Goal: Task Accomplishment & Management: Manage account settings

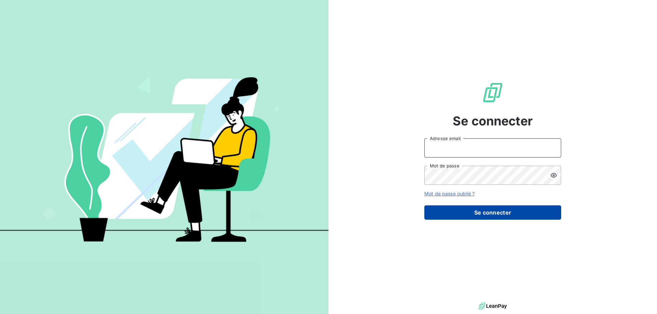
type input "[PERSON_NAME][EMAIL_ADDRESS][DOMAIN_NAME]"
click at [466, 213] on button "Se connecter" at bounding box center [492, 213] width 137 height 14
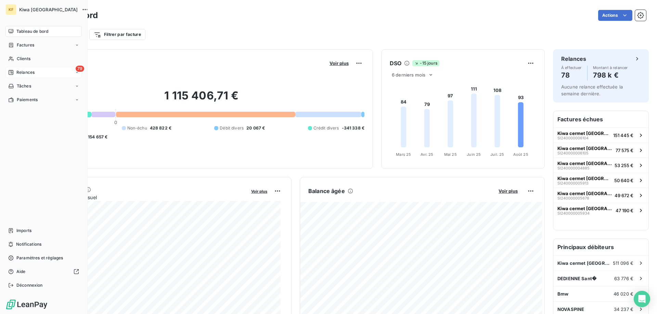
click at [23, 74] on span "Relances" at bounding box center [25, 72] width 18 height 6
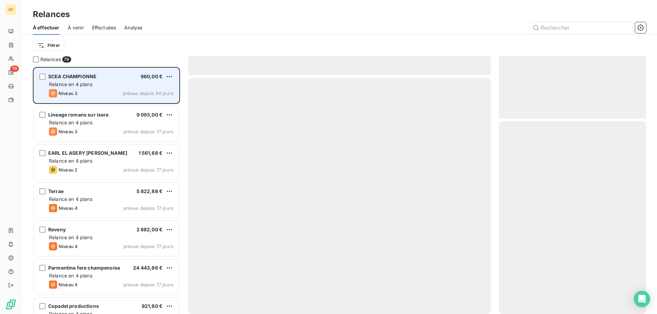
scroll to position [242, 142]
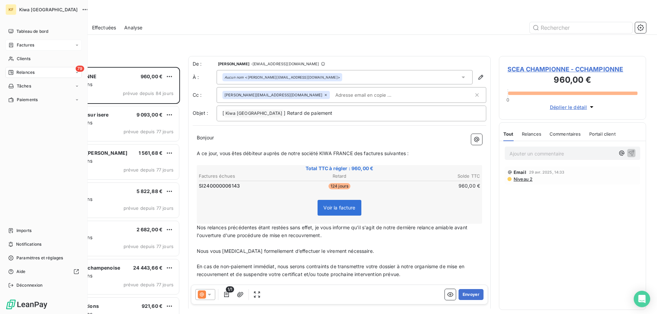
click at [20, 44] on span "Factures" at bounding box center [25, 45] width 17 height 6
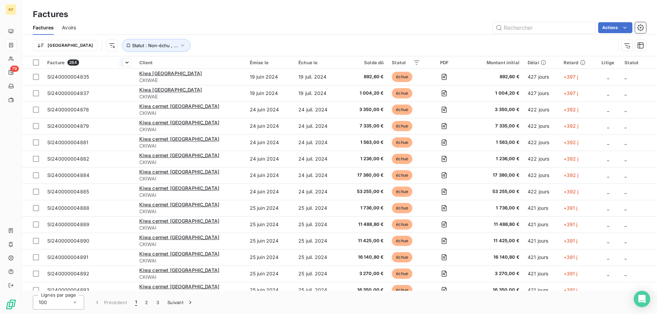
click at [62, 62] on span "Facture" at bounding box center [55, 62] width 17 height 5
click at [113, 76] on span "Trier par ordre croissant" at bounding box center [91, 77] width 55 height 7
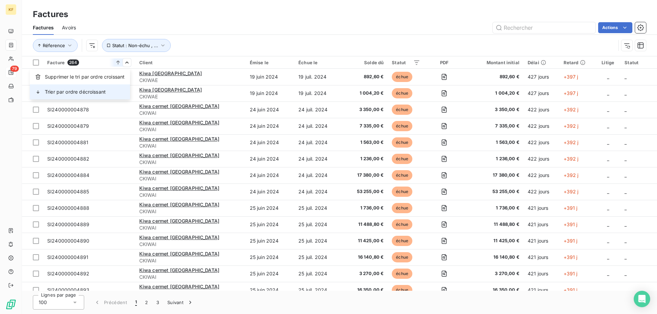
click at [95, 92] on span "Trier par ordre décroissant" at bounding box center [75, 92] width 61 height 7
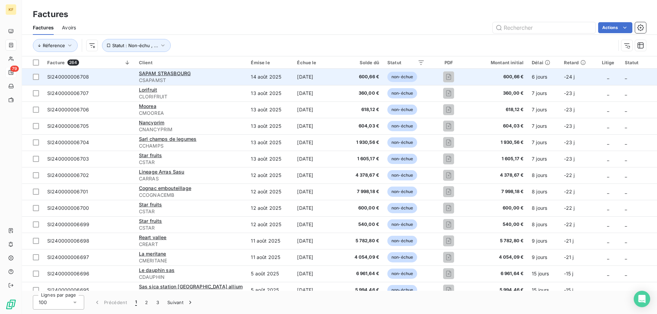
click at [69, 79] on span "SI240000006708" at bounding box center [68, 77] width 42 height 6
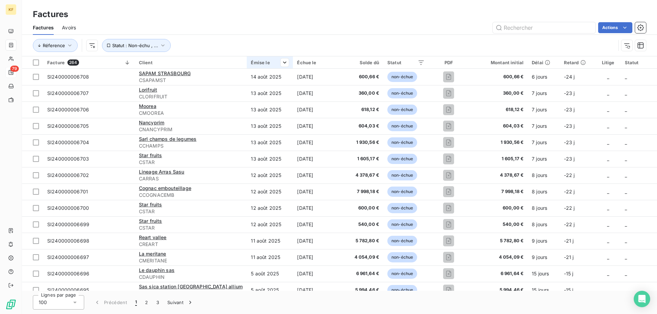
click at [276, 64] on div at bounding box center [282, 62] width 14 height 8
click at [284, 64] on html "KF 79 Factures Factures Avoirs Actions Réference Statut : Non-échu , ... Factur…" at bounding box center [328, 157] width 657 height 314
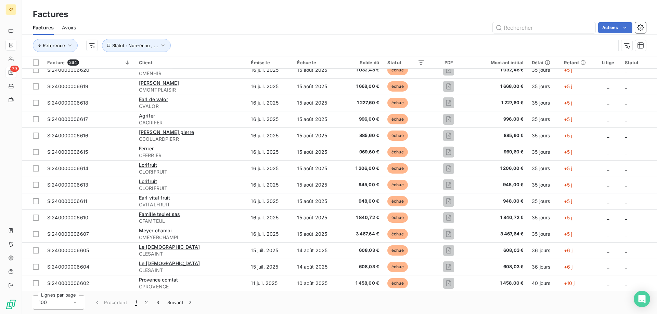
scroll to position [1420, 0]
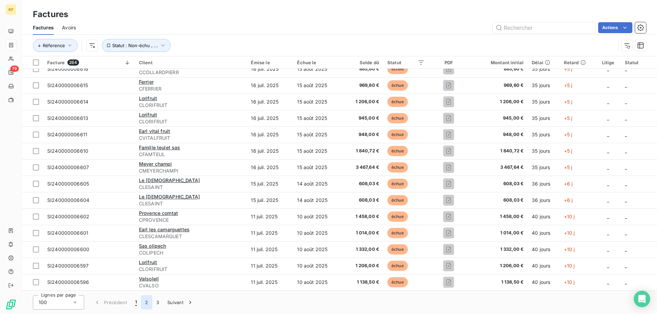
click at [145, 303] on button "2" at bounding box center [146, 303] width 11 height 14
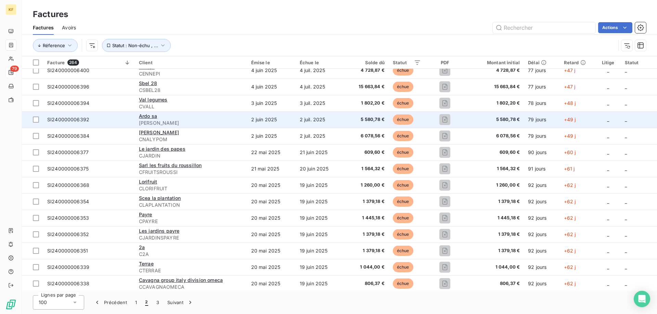
scroll to position [873, 0]
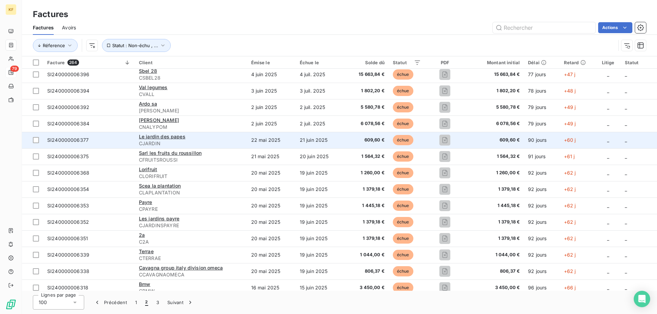
click at [70, 137] on div "SI240000006377" at bounding box center [67, 140] width 41 height 7
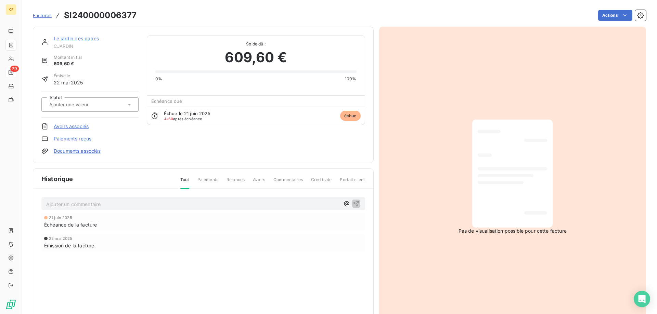
click at [41, 17] on span "Factures" at bounding box center [42, 15] width 19 height 5
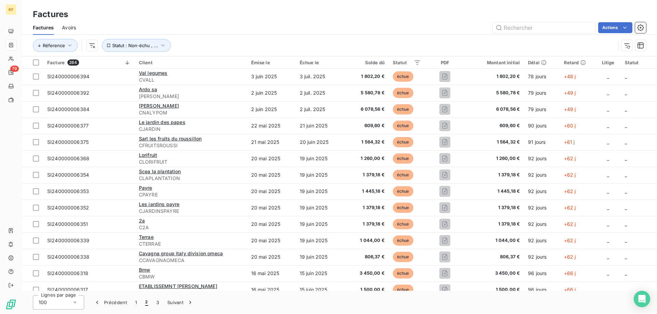
scroll to position [889, 0]
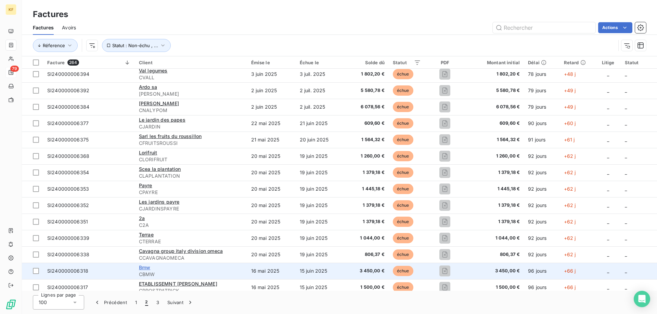
click at [142, 267] on span "Bmw" at bounding box center [144, 268] width 11 height 6
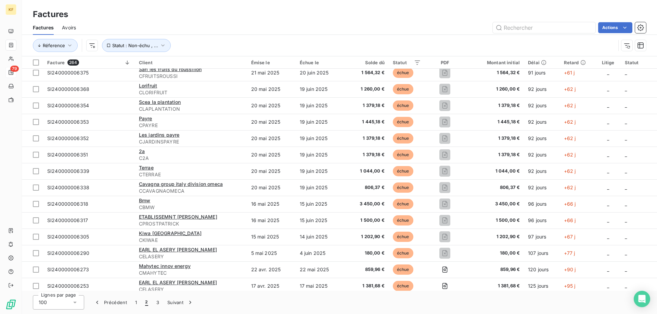
scroll to position [958, 0]
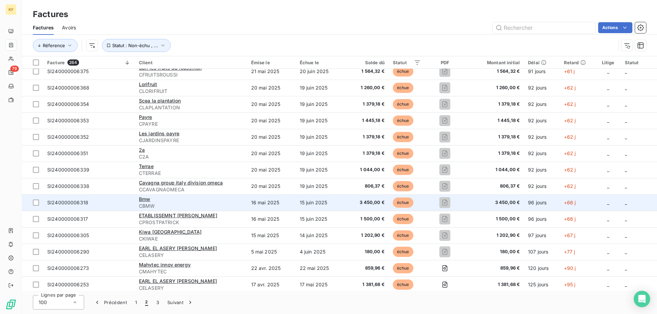
click at [70, 203] on span "SI240000006318" at bounding box center [67, 203] width 41 height 6
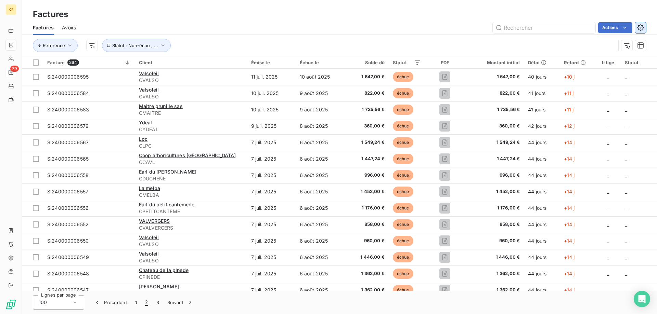
click at [639, 28] on icon "button" at bounding box center [640, 27] width 7 height 7
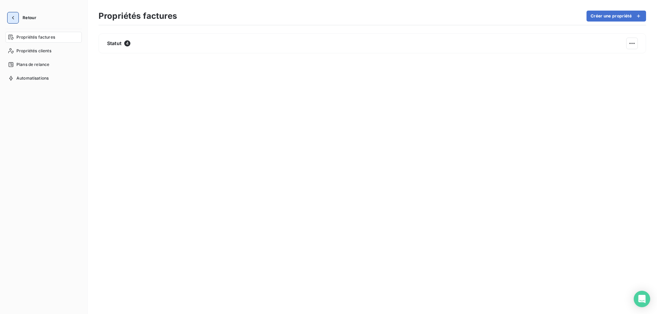
click at [14, 14] on icon "button" at bounding box center [13, 17] width 7 height 7
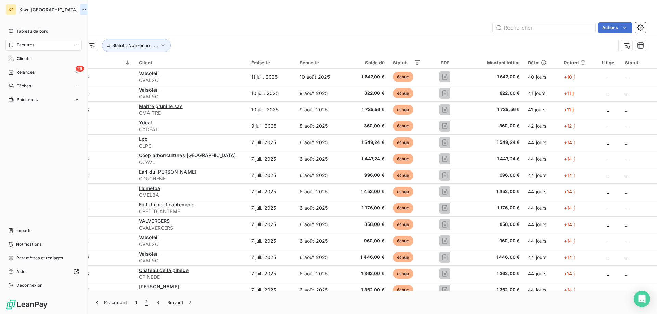
click at [82, 7] on icon "button" at bounding box center [85, 9] width 7 height 7
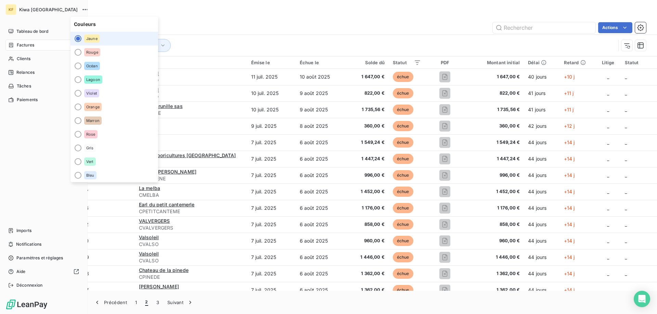
click at [22, 136] on div "Tableau de bord Factures Clients 79 Relances Tâches Paiements Imports Notificat…" at bounding box center [43, 158] width 76 height 265
click at [37, 180] on div "Tableau de bord Factures Clients 79 Relances Tâches Paiements Imports Notificat…" at bounding box center [43, 158] width 76 height 265
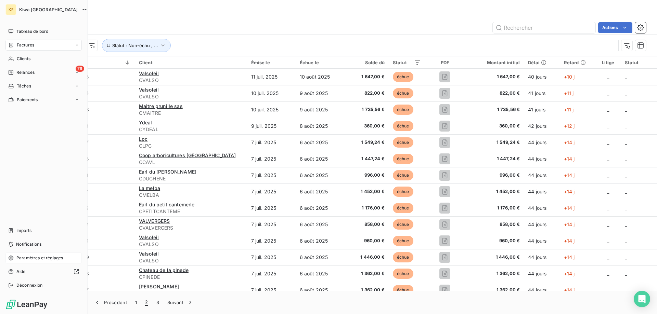
click at [26, 260] on span "Paramètres et réglages" at bounding box center [39, 258] width 47 height 6
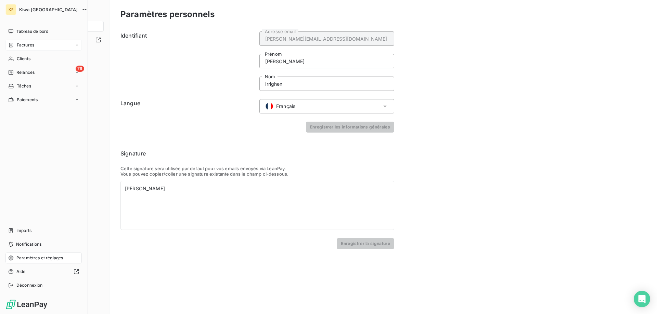
click at [30, 43] on span "Factures" at bounding box center [25, 45] width 17 height 6
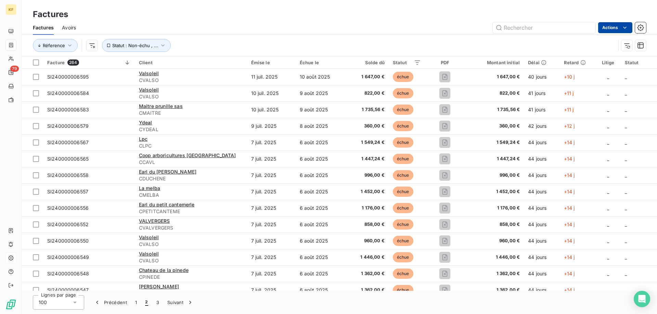
click at [619, 29] on html "KF 79 Factures Factures Avoirs Actions Réference Statut : Non-échu , ... Factur…" at bounding box center [328, 157] width 657 height 314
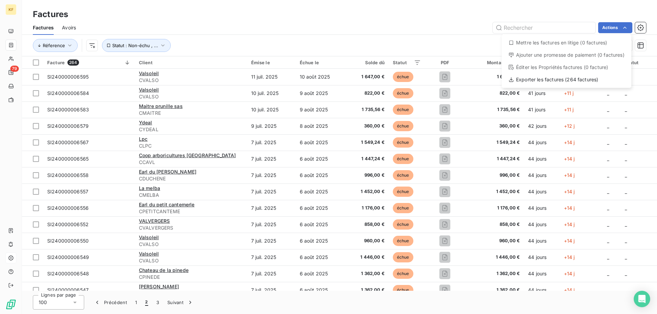
drag, startPoint x: 12, startPoint y: 29, endPoint x: 8, endPoint y: 32, distance: 4.9
click at [12, 29] on html "KF 79 Factures Factures Avoirs Actions Mettre les factures en litige (0 facture…" at bounding box center [328, 157] width 657 height 314
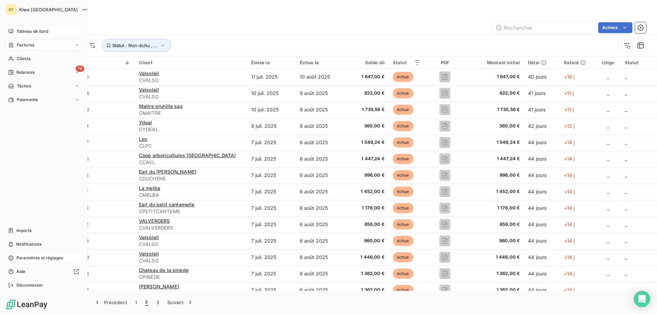
click at [23, 33] on span "Tableau de bord" at bounding box center [32, 31] width 32 height 6
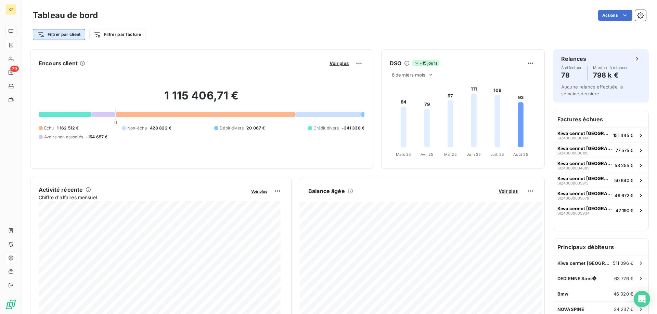
click at [70, 35] on html "KF 79 Tableau de bord Actions Filtrer par client Filtrer par facture Encours cl…" at bounding box center [328, 157] width 657 height 314
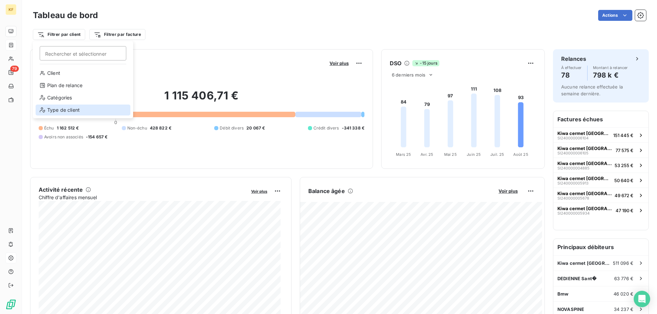
click at [55, 112] on div "Type de client" at bounding box center [83, 110] width 95 height 11
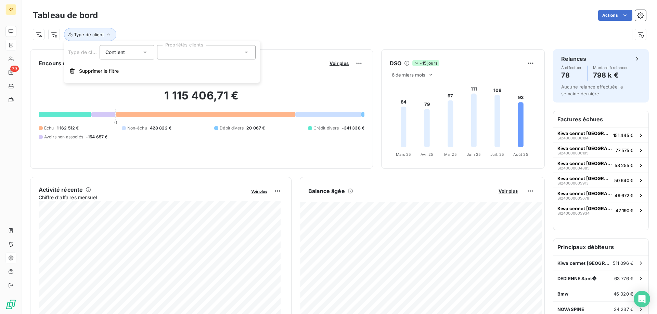
click at [146, 52] on icon at bounding box center [144, 53] width 3 height 2
click at [146, 52] on icon at bounding box center [145, 52] width 7 height 7
click at [186, 49] on div at bounding box center [206, 52] width 99 height 14
click at [147, 52] on icon at bounding box center [145, 52] width 7 height 7
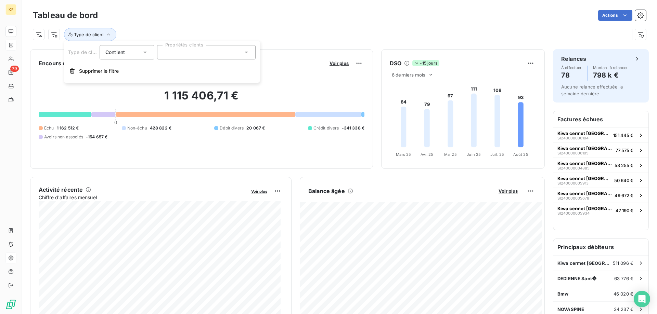
click at [146, 17] on div "Actions" at bounding box center [376, 15] width 540 height 11
click at [105, 36] on icon "button" at bounding box center [108, 34] width 7 height 7
click at [108, 33] on icon "button" at bounding box center [108, 34] width 7 height 7
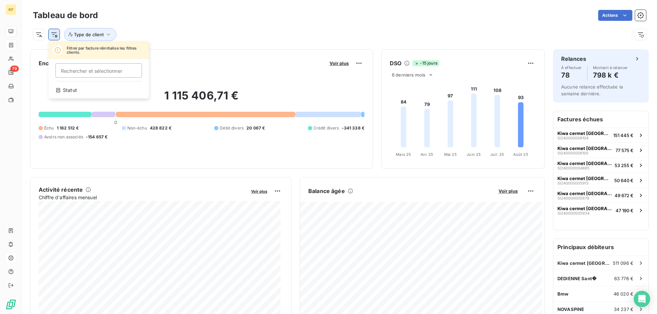
click at [56, 34] on html "KF 79 Tableau de bord Actions Filtrer par facture réinitialise les filtres clie…" at bounding box center [328, 157] width 657 height 314
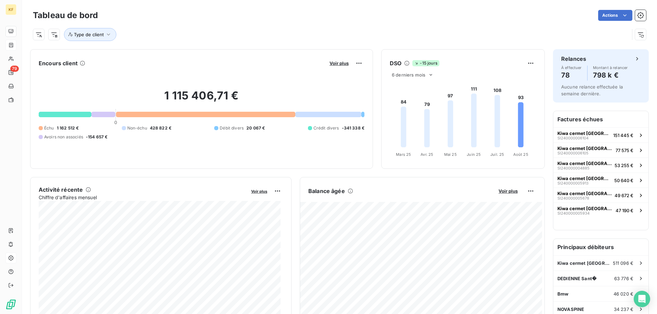
click at [40, 36] on html "KF 79 Tableau de bord Actions Type de client Encours client Voir plus 1 115 406…" at bounding box center [328, 157] width 657 height 314
click at [105, 30] on button "Type de client" at bounding box center [90, 34] width 52 height 13
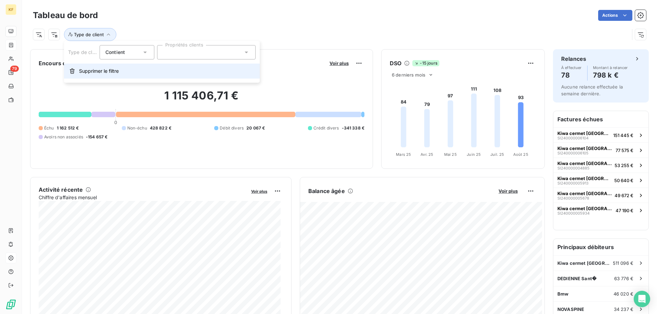
click at [108, 67] on button "Supprimer le filtre" at bounding box center [162, 71] width 196 height 15
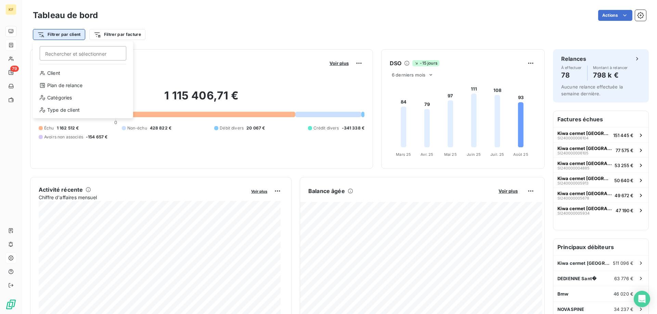
click at [71, 34] on html "KF 79 Tableau de bord Actions Filtrer par client Rechercher et sélectionner Cli…" at bounding box center [328, 157] width 657 height 314
click at [57, 97] on div "Catégories" at bounding box center [83, 97] width 95 height 11
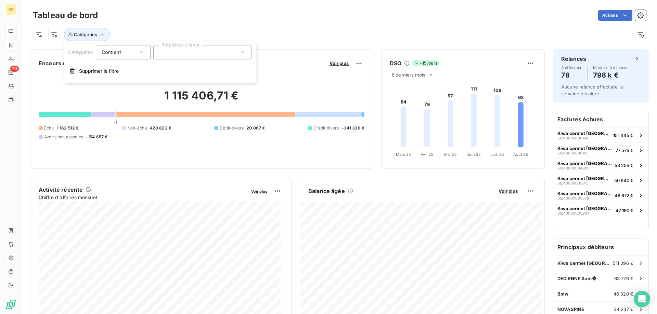
click at [226, 55] on div at bounding box center [202, 52] width 99 height 14
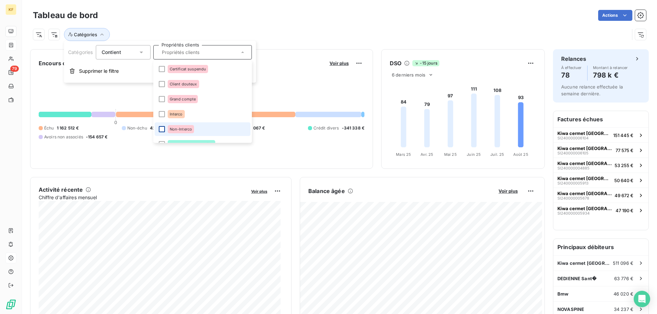
click at [161, 130] on div at bounding box center [162, 129] width 6 height 6
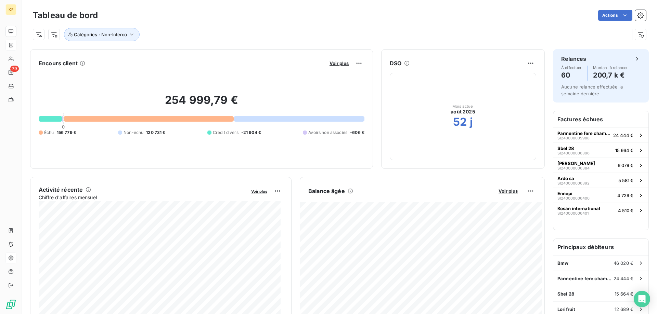
click at [291, 28] on div "Catégories : Non-Interco" at bounding box center [339, 32] width 613 height 18
click at [130, 32] on icon "button" at bounding box center [131, 34] width 7 height 7
click at [230, 48] on button "button" at bounding box center [233, 52] width 11 height 11
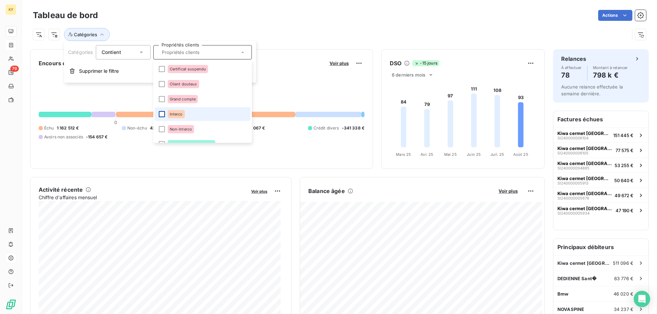
click at [162, 113] on div at bounding box center [162, 114] width 6 height 6
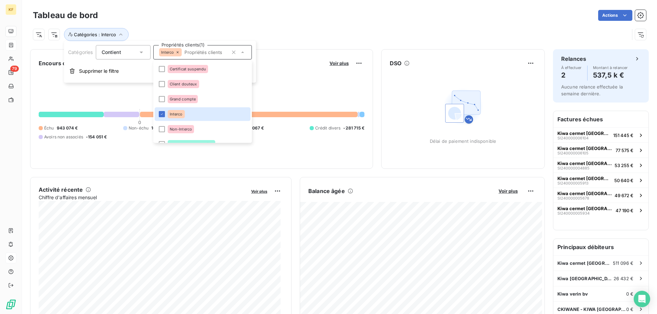
click at [295, 33] on div "Catégories : Interco" at bounding box center [331, 34] width 596 height 13
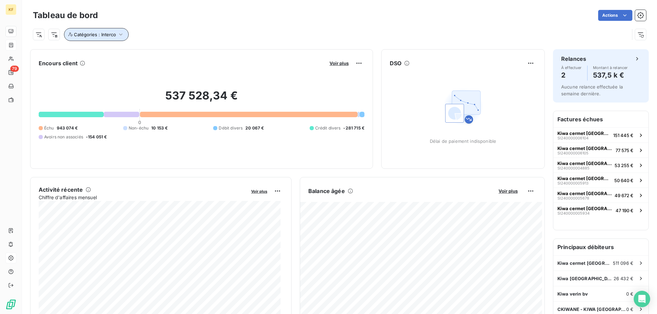
click at [118, 35] on icon "button" at bounding box center [120, 34] width 7 height 7
click at [232, 53] on icon "button" at bounding box center [233, 52] width 7 height 7
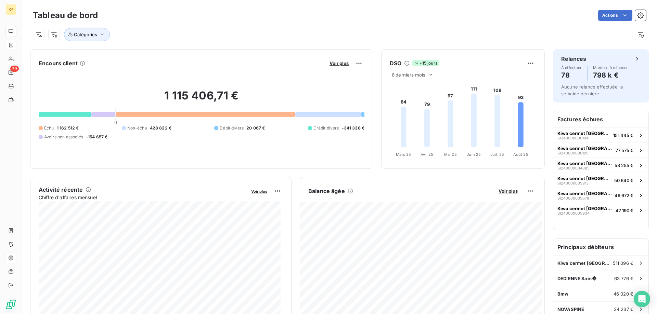
click at [274, 31] on div "Catégories" at bounding box center [331, 34] width 596 height 13
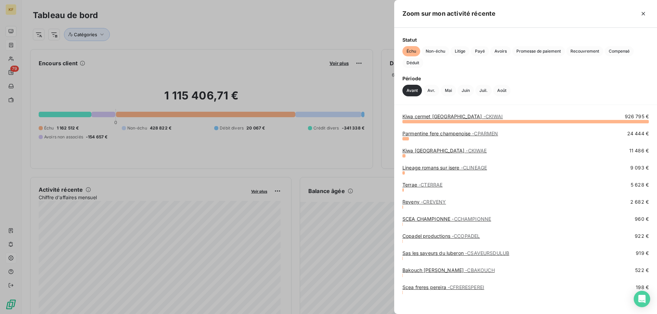
click at [424, 116] on link "Kiwa cermet italia - CKIWAI" at bounding box center [452, 117] width 101 height 6
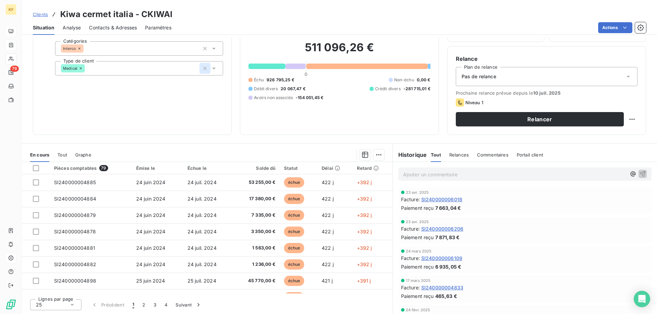
click at [204, 69] on icon "button" at bounding box center [204, 68] width 3 height 3
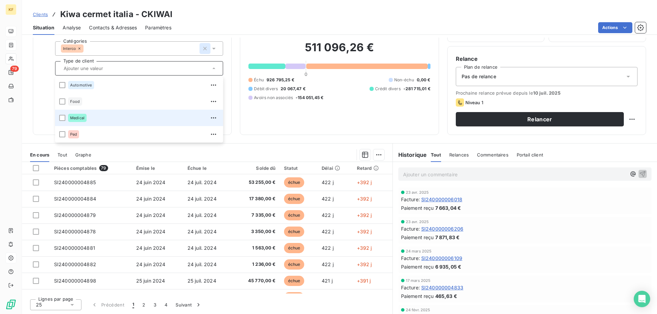
click at [204, 51] on icon "button" at bounding box center [204, 48] width 7 height 7
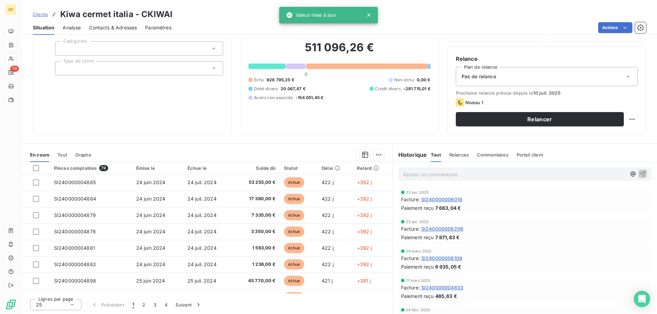
click at [42, 90] on div "Informations client Propriétés Client Catégories Type de client" at bounding box center [132, 66] width 199 height 137
click at [208, 46] on div at bounding box center [139, 48] width 168 height 14
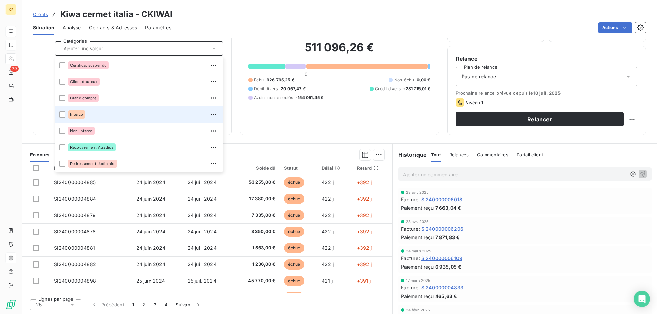
click at [58, 114] on li "Interco" at bounding box center [139, 114] width 168 height 16
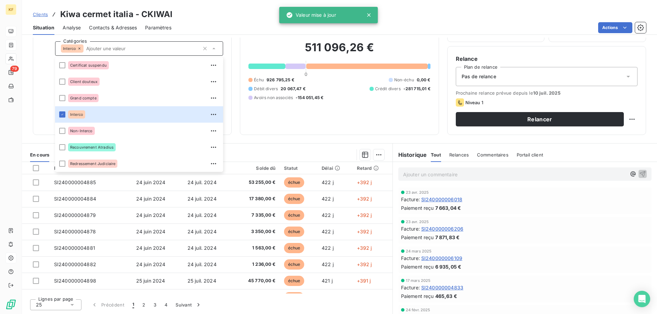
click at [219, 8] on div "Clients Kiwa cermet italia - CKIWAI" at bounding box center [339, 14] width 635 height 12
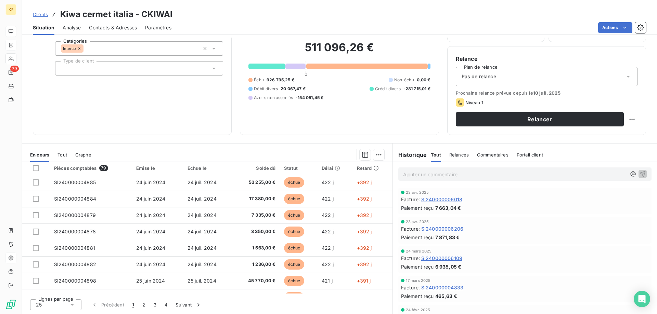
click at [159, 46] on div "Interco" at bounding box center [139, 48] width 168 height 14
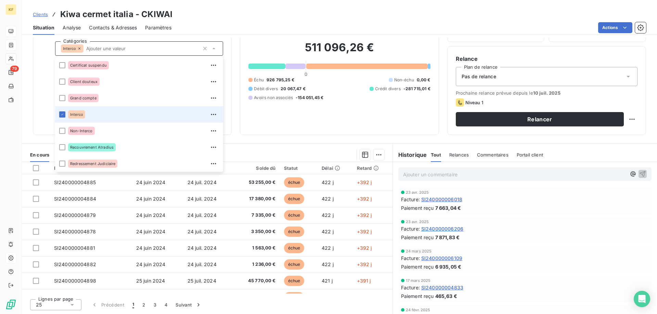
click at [236, 17] on div "Clients Kiwa cermet italia - CKIWAI" at bounding box center [339, 14] width 635 height 12
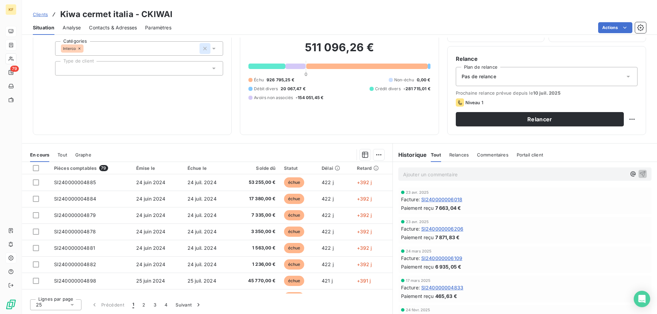
click at [201, 50] on icon "button" at bounding box center [204, 48] width 7 height 7
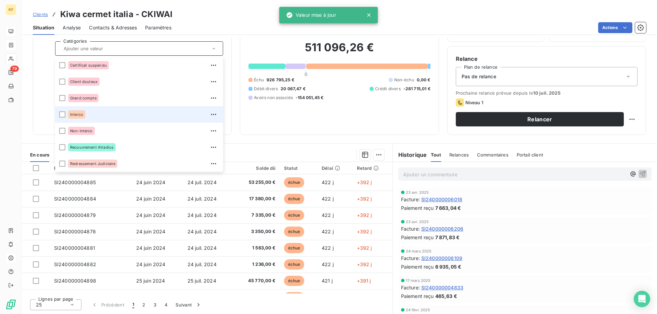
click at [369, 14] on icon at bounding box center [368, 15] width 7 height 7
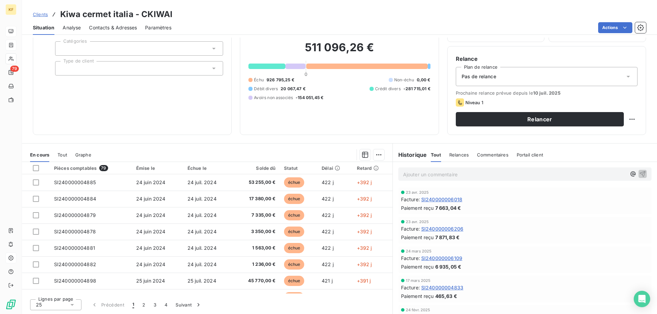
click at [40, 16] on span "Clients" at bounding box center [40, 14] width 15 height 5
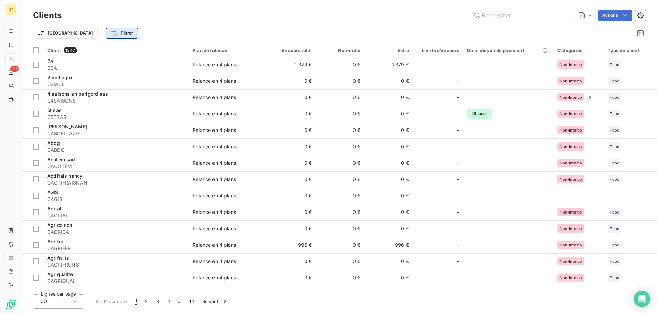
click at [89, 35] on html "KF 79 Clients Actions Trier Filtrer Client 1347 Plan de relance Encours total N…" at bounding box center [328, 157] width 657 height 314
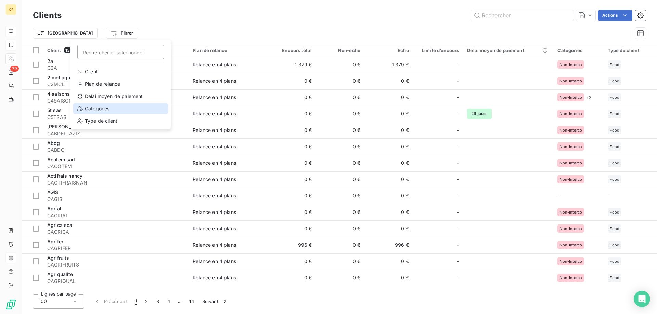
click at [104, 107] on div "Catégories" at bounding box center [120, 108] width 95 height 11
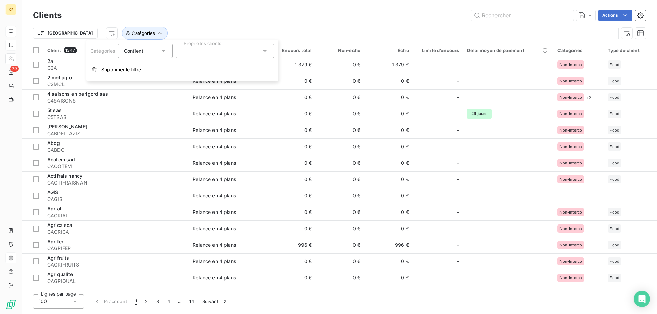
click at [204, 50] on div at bounding box center [224, 51] width 99 height 14
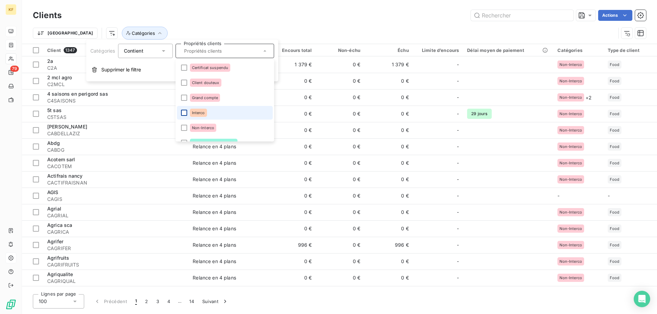
click at [184, 112] on div at bounding box center [184, 113] width 6 height 6
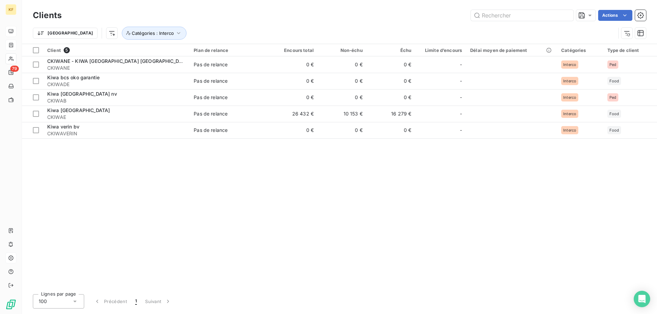
click at [76, 209] on div "Client 5 Plan de relance Encours total Non-échu Échu Limite d’encours Délai moy…" at bounding box center [339, 166] width 635 height 245
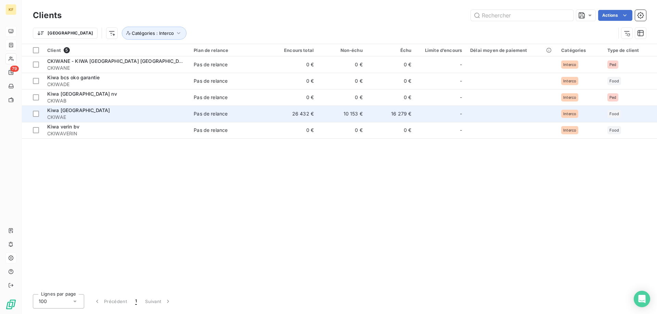
click at [308, 114] on td "26 432 €" at bounding box center [293, 114] width 49 height 16
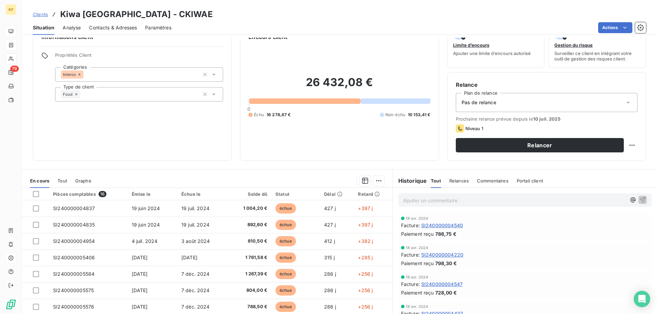
scroll to position [43, 0]
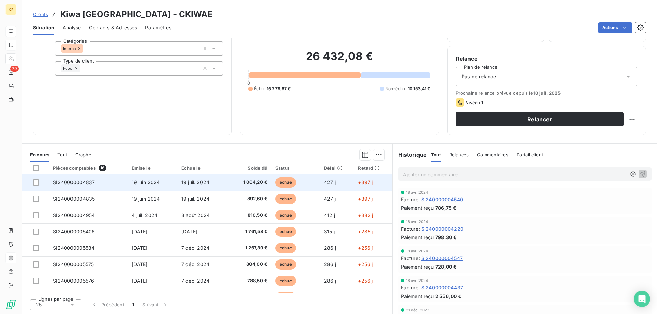
click at [251, 184] on span "1 004,20 €" at bounding box center [250, 182] width 34 height 7
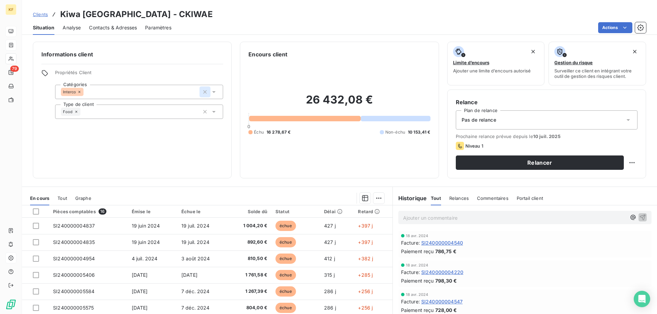
click at [203, 93] on icon "button" at bounding box center [204, 92] width 7 height 7
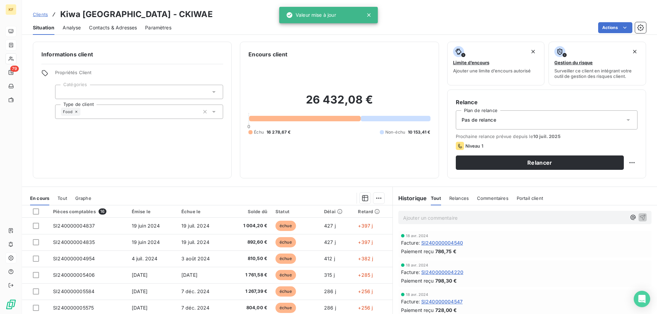
click at [215, 57] on h6 "Informations client" at bounding box center [132, 54] width 182 height 8
click at [64, 165] on div "Informations client Propriétés Client Catégories Type de client Food" at bounding box center [132, 110] width 199 height 137
click at [76, 112] on icon at bounding box center [76, 112] width 2 height 2
click at [47, 132] on div "Informations client Propriétés Client Catégories Type de client" at bounding box center [132, 110] width 199 height 137
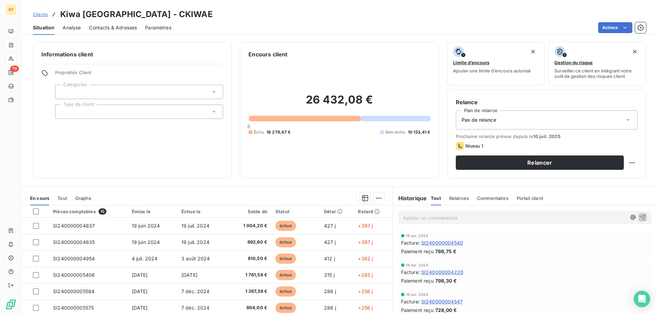
click at [41, 15] on span "Clients" at bounding box center [40, 14] width 15 height 5
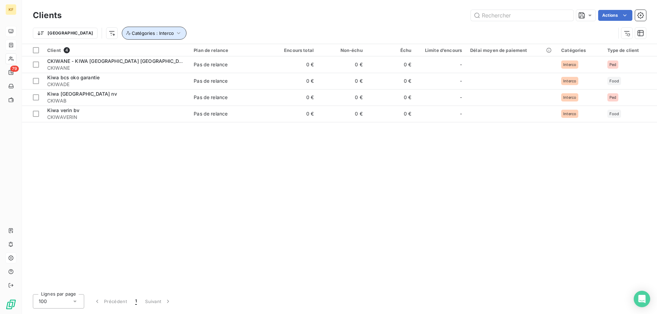
click at [175, 31] on icon "button" at bounding box center [178, 33] width 7 height 7
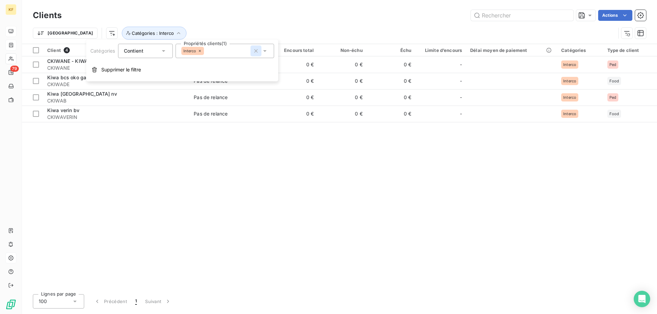
click at [257, 50] on icon "button" at bounding box center [255, 50] width 3 height 3
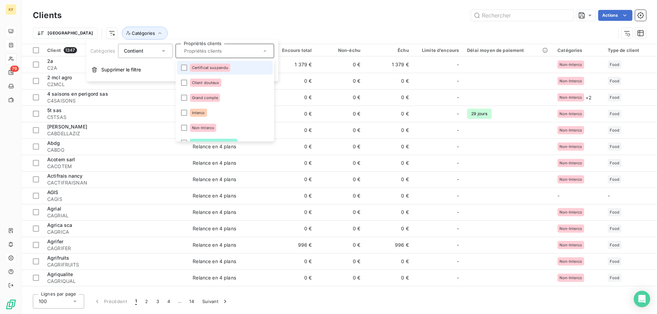
click at [241, 8] on div "Clients Actions" at bounding box center [339, 15] width 613 height 14
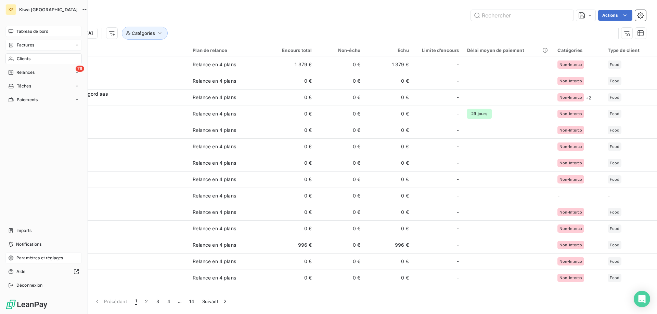
click at [14, 29] on div "Tableau de bord" at bounding box center [43, 31] width 76 height 11
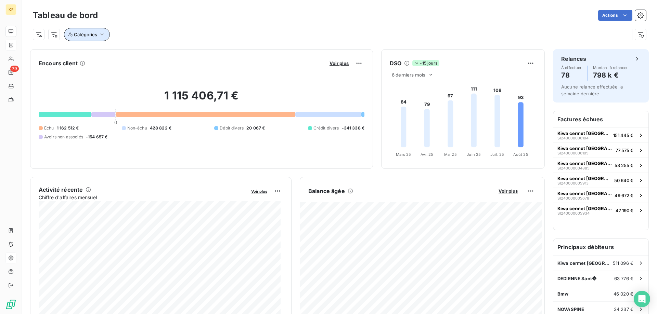
click at [101, 32] on icon "button" at bounding box center [102, 34] width 7 height 7
click at [188, 53] on div at bounding box center [202, 52] width 99 height 14
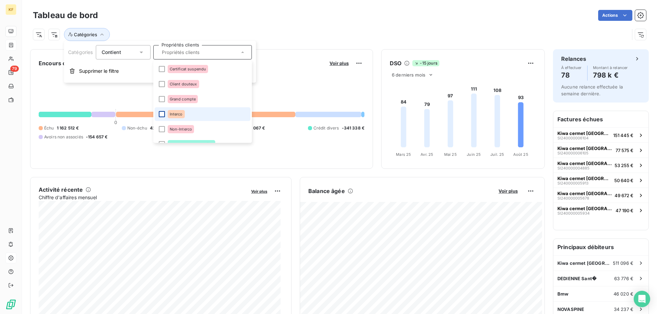
click at [161, 114] on div at bounding box center [162, 114] width 6 height 6
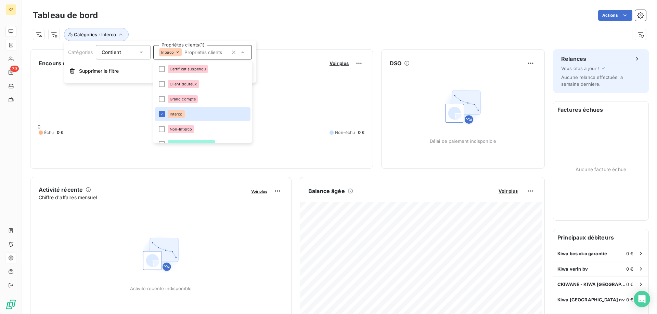
click at [244, 16] on div "Actions" at bounding box center [376, 15] width 540 height 11
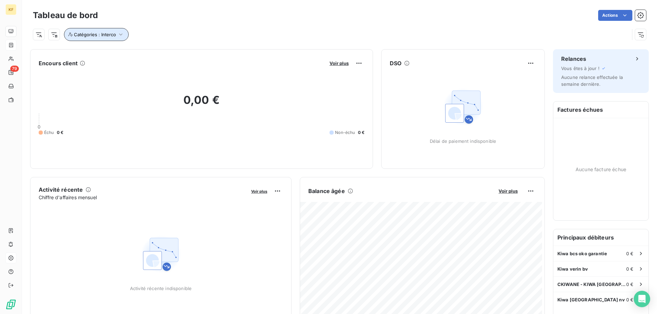
click at [101, 36] on span "Catégories : Interco" at bounding box center [95, 34] width 42 height 5
click at [239, 52] on icon at bounding box center [242, 52] width 7 height 7
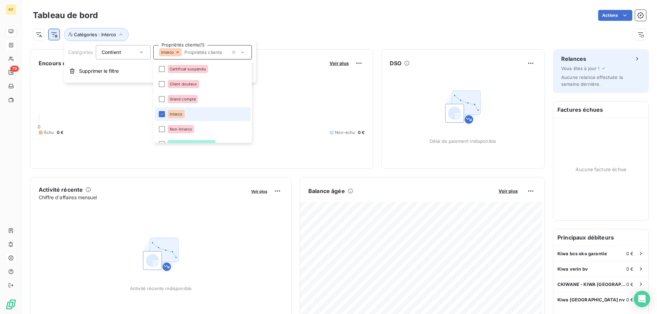
click at [55, 37] on html "KF 79 Tableau de bord Actions Catégories : Interco Encours client Voir plus 0,0…" at bounding box center [328, 157] width 657 height 314
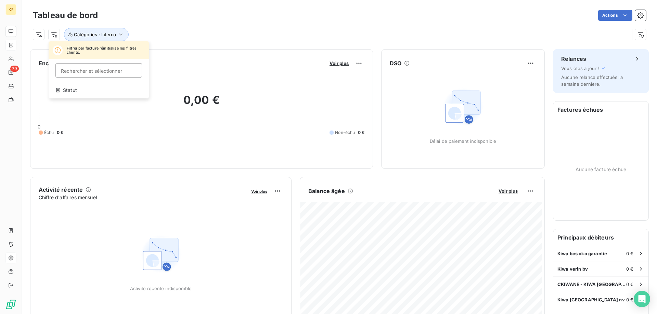
click at [136, 18] on html "KF 79 Tableau de bord Actions Filtrer par facture réinitialise les filtres clie…" at bounding box center [328, 157] width 657 height 314
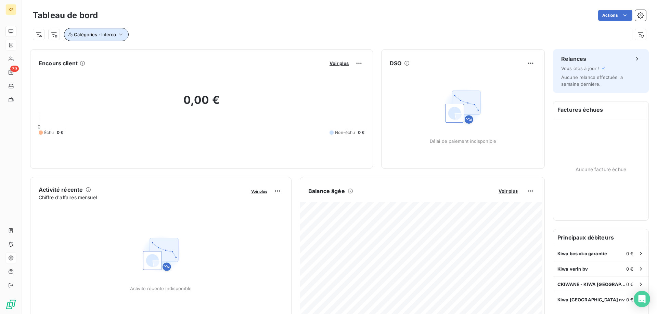
click at [126, 32] on button "Catégories : Interco" at bounding box center [96, 34] width 65 height 13
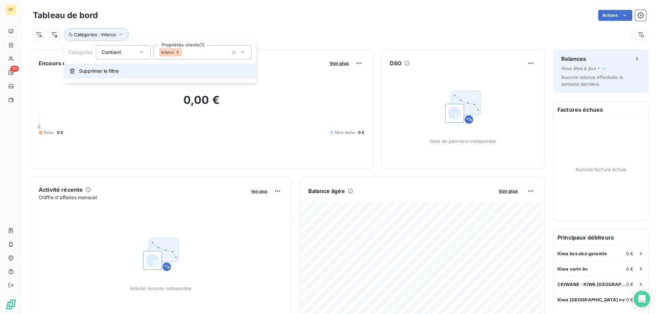
click at [109, 71] on span "Supprimer le filtre" at bounding box center [99, 71] width 40 height 7
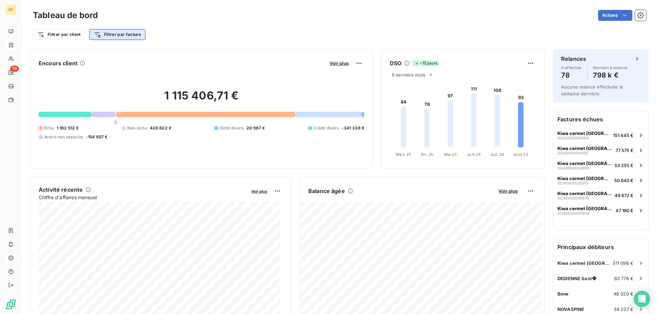
click at [125, 40] on html "KF 79 Tableau de bord Actions Filtrer par client Filtrer par facture Encours cl…" at bounding box center [328, 157] width 657 height 314
click at [188, 27] on html "KF 79 Tableau de bord Actions Filtrer par client Filtrer par facture Encours cl…" at bounding box center [328, 157] width 657 height 314
click at [72, 35] on html "KF 79 Tableau de bord Actions Filtrer par client Filtrer par facture Encours cl…" at bounding box center [328, 157] width 657 height 314
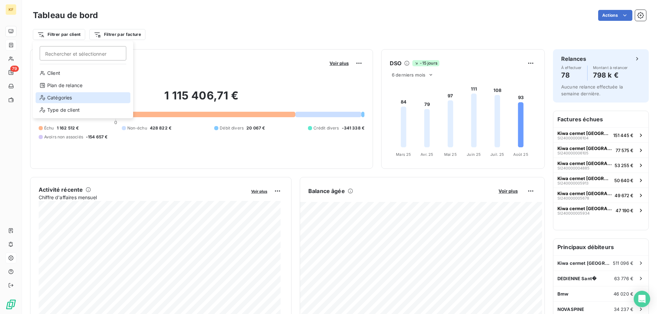
click at [75, 96] on div "Catégories" at bounding box center [83, 97] width 95 height 11
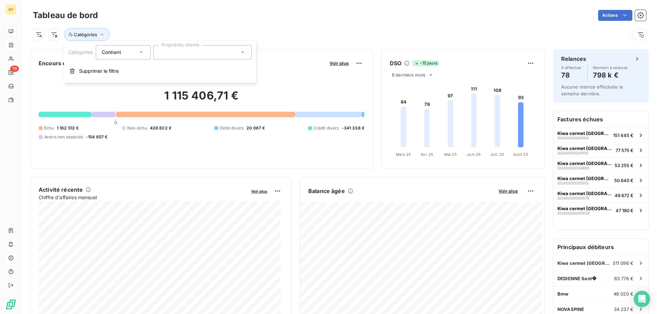
click at [198, 51] on div at bounding box center [202, 52] width 99 height 14
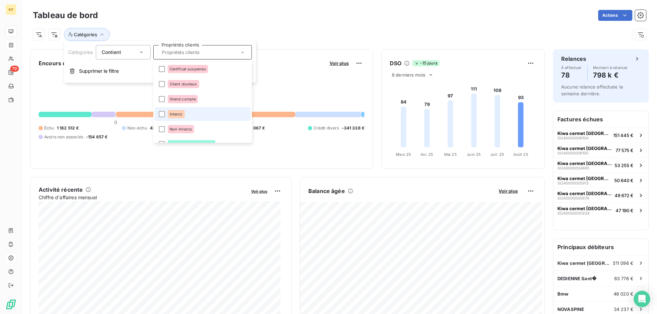
click at [169, 117] on div "Interco" at bounding box center [176, 114] width 17 height 8
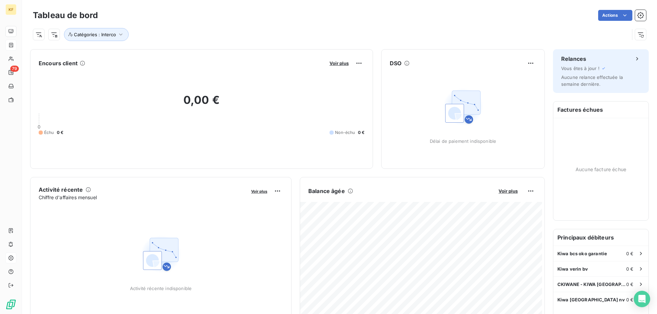
click at [319, 22] on div "Tableau de bord Actions" at bounding box center [339, 15] width 613 height 14
click at [119, 35] on icon "button" at bounding box center [120, 35] width 3 height 2
click at [234, 52] on icon "button" at bounding box center [233, 52] width 7 height 7
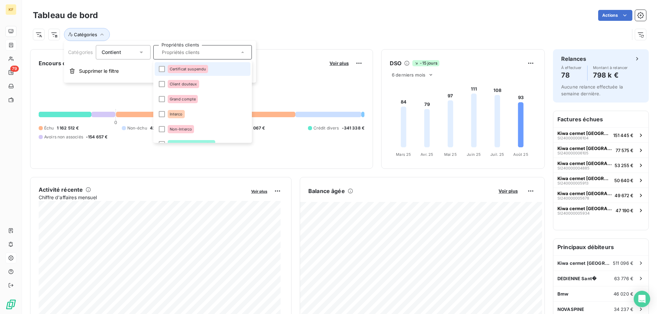
click at [166, 27] on div "Catégories" at bounding box center [339, 32] width 613 height 18
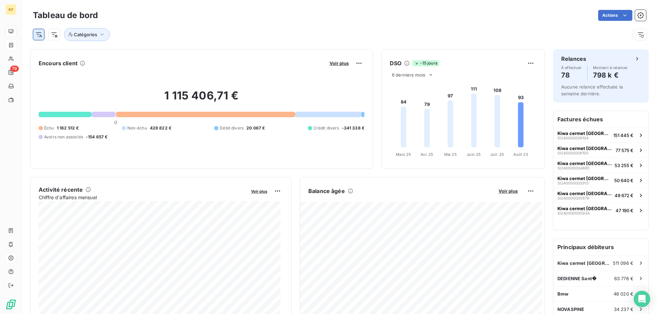
click at [39, 30] on html "KF 79 Tableau de bord Actions Catégories Encours client Voir plus 1 115 406,71 …" at bounding box center [328, 157] width 657 height 314
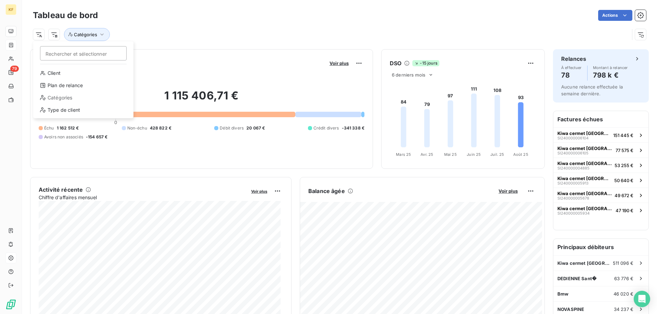
click at [56, 38] on html "KF 79 Tableau de bord Actions Rechercher et sélectionner Client Plan de relance…" at bounding box center [328, 157] width 657 height 314
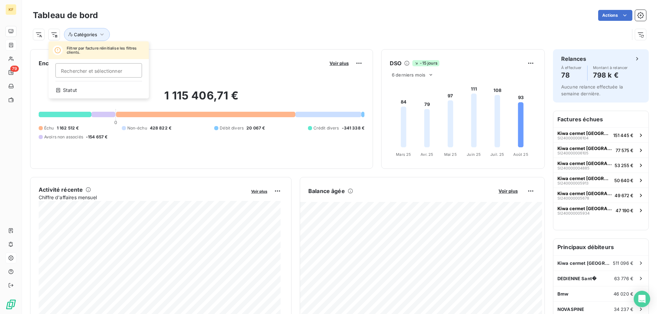
click at [56, 38] on html "KF 79 Tableau de bord Actions Filtrer par facture réinitialise les filtres clie…" at bounding box center [328, 157] width 657 height 314
click at [78, 32] on html "KF 79 Tableau de bord Actions Filtrer par facture réinitialise les filtres clie…" at bounding box center [328, 157] width 657 height 314
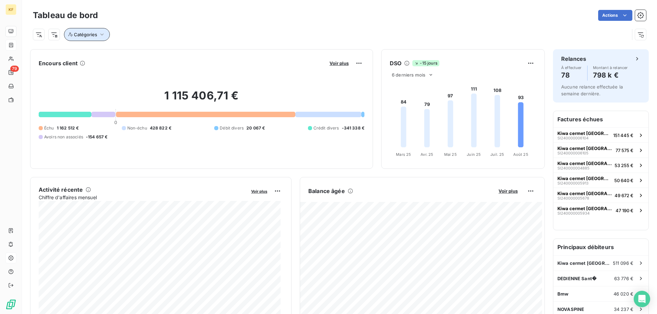
click at [80, 34] on span "Catégories" at bounding box center [85, 34] width 23 height 5
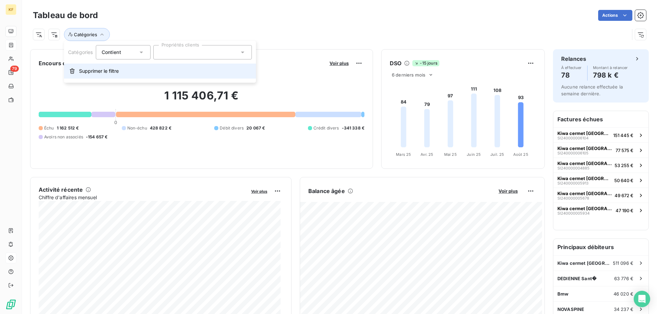
click at [91, 75] on button "Supprimer le filtre" at bounding box center [160, 71] width 192 height 15
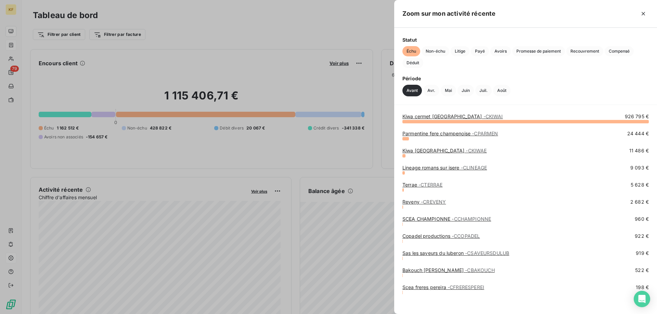
scroll to position [3, 0]
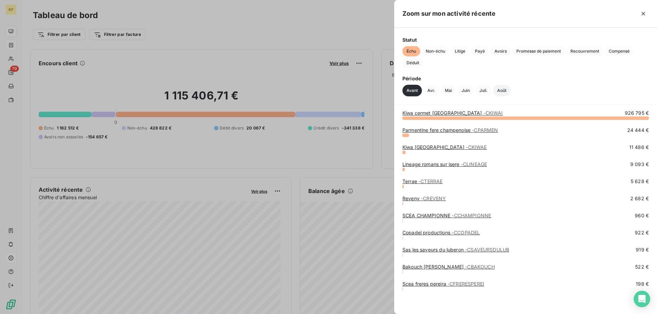
click at [502, 90] on button "Août" at bounding box center [501, 91] width 17 height 12
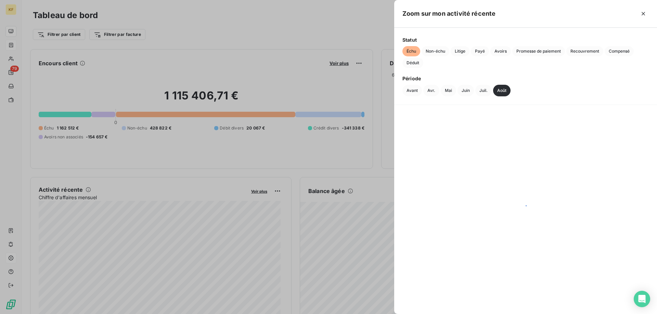
scroll to position [0, 0]
click at [482, 87] on button "Juil." at bounding box center [483, 91] width 16 height 12
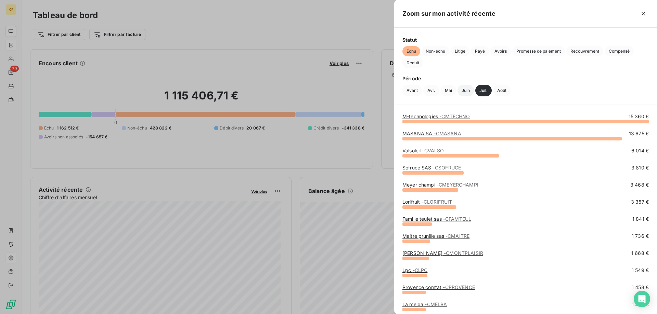
click at [470, 90] on button "Juin" at bounding box center [465, 91] width 16 height 12
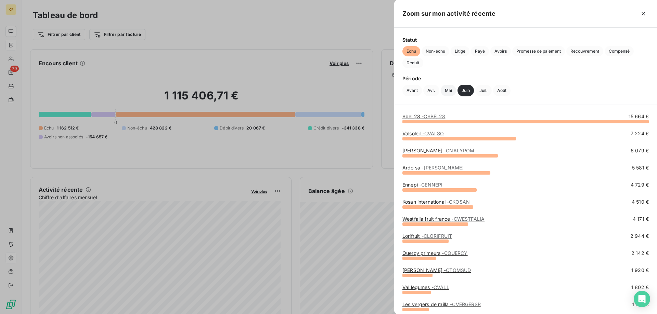
click at [449, 90] on button "Mai" at bounding box center [448, 91] width 15 height 12
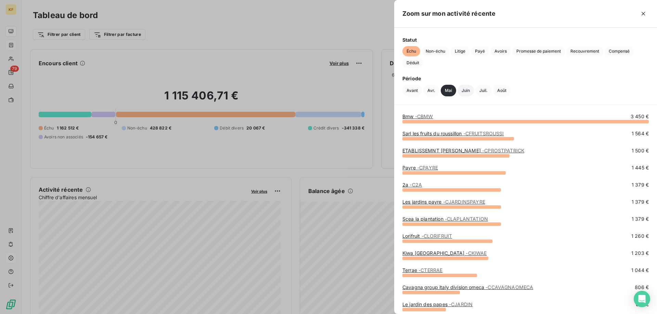
click at [469, 89] on button "Juin" at bounding box center [465, 91] width 16 height 12
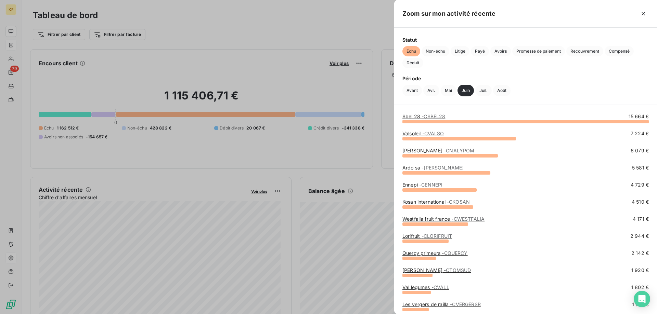
click at [431, 119] on span "- CSBEL28" at bounding box center [433, 117] width 24 height 6
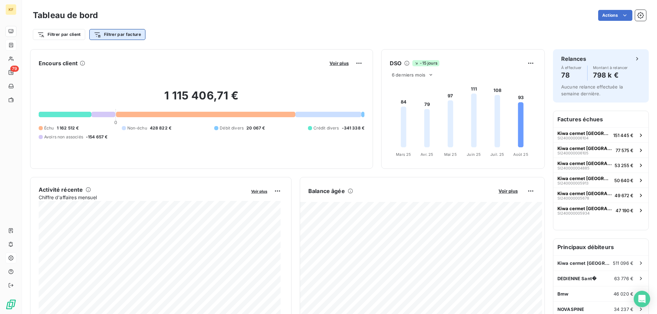
click at [136, 39] on html "KF 79 Tableau de bord Actions Filtrer par client Filtrer par facture Encours cl…" at bounding box center [328, 157] width 657 height 314
click at [138, 34] on html "KF 79 Tableau de bord Actions Filtrer par client Filtrer par facture Rechercher…" at bounding box center [328, 157] width 657 height 314
click at [75, 33] on html "KF 79 Tableau de bord Actions Filtrer par client Filtrer par facture Encours cl…" at bounding box center [328, 157] width 657 height 314
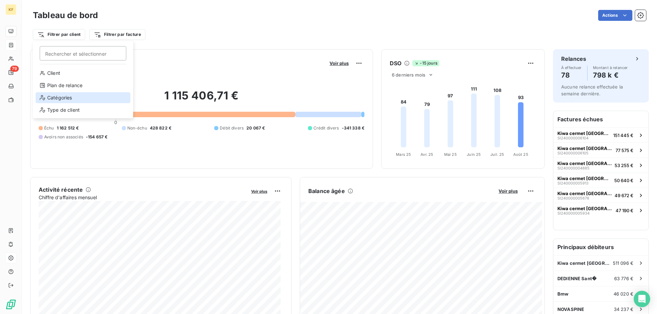
click at [65, 99] on div "Catégories" at bounding box center [83, 97] width 95 height 11
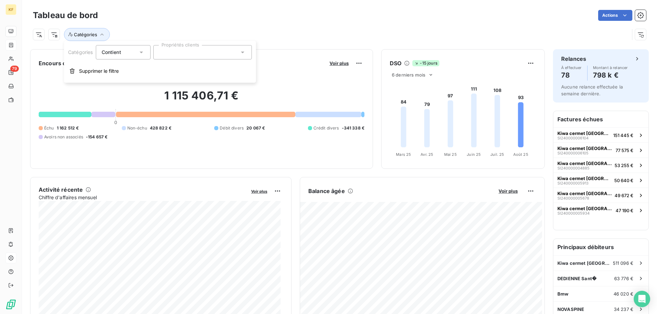
click at [231, 47] on div at bounding box center [202, 52] width 99 height 14
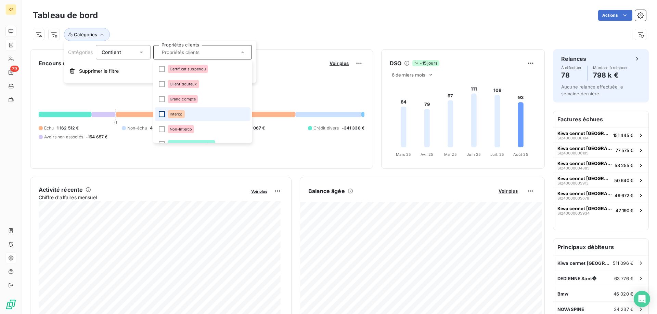
click at [162, 113] on div at bounding box center [162, 114] width 6 height 6
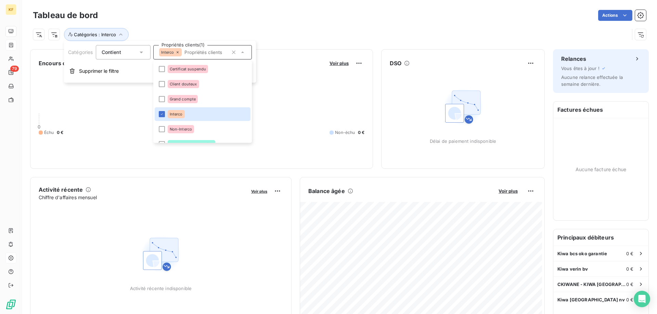
click at [131, 122] on div "0,00 € 0 Échu 0 € Non-échu 0 €" at bounding box center [202, 115] width 326 height 92
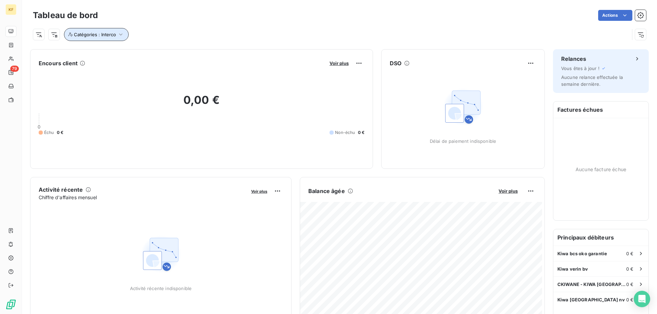
click at [118, 35] on icon "button" at bounding box center [120, 34] width 7 height 7
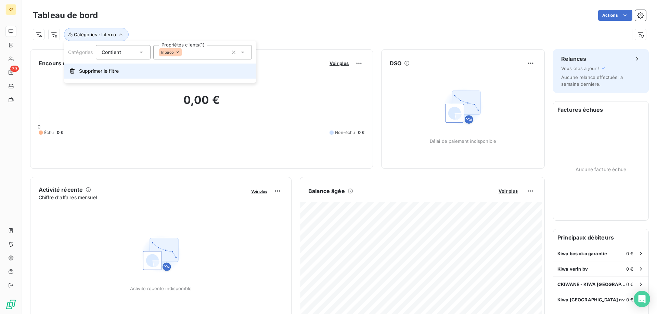
click at [106, 71] on span "Supprimer le filtre" at bounding box center [99, 71] width 40 height 7
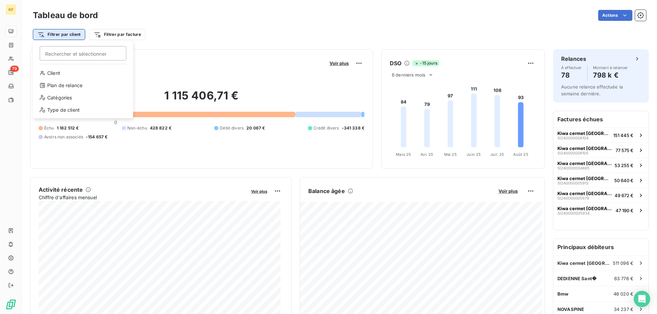
click at [74, 38] on html "KF 79 Tableau de bord Actions Filtrer par client Rechercher et sélectionner Cli…" at bounding box center [328, 157] width 657 height 314
click at [295, 47] on html "KF 79 Tableau de bord Actions Filtrer par client Rechercher et sélectionner Cli…" at bounding box center [328, 157] width 657 height 314
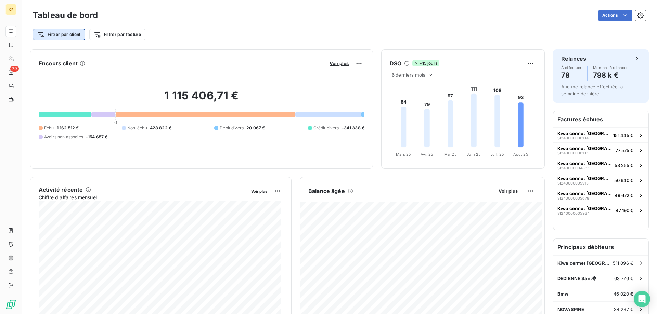
click at [73, 34] on html "KF 79 Tableau de bord Actions Filtrer par client Filtrer par facture Encours cl…" at bounding box center [328, 157] width 657 height 314
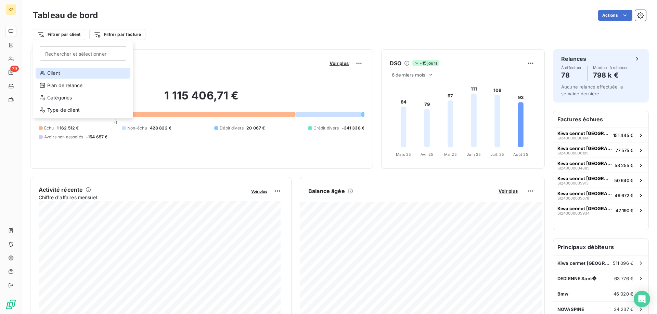
click at [57, 73] on div "Client" at bounding box center [83, 73] width 95 height 11
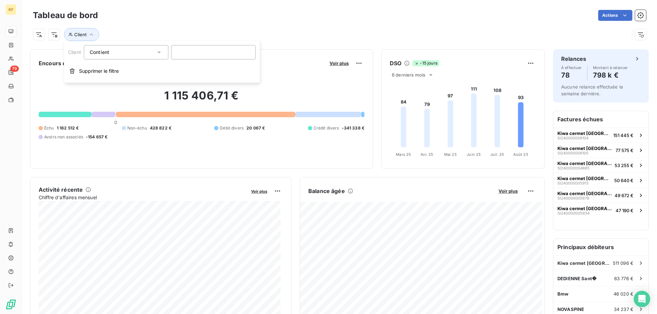
click at [148, 55] on div "Contient like" at bounding box center [123, 53] width 66 height 10
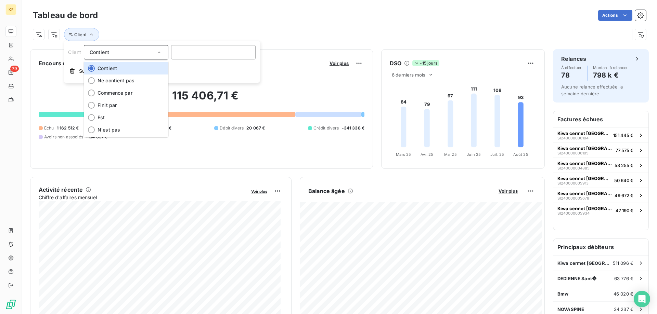
click at [188, 28] on div "Client" at bounding box center [331, 34] width 596 height 13
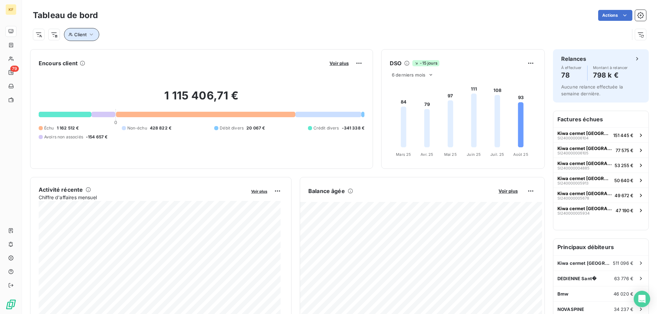
click at [89, 34] on icon "button" at bounding box center [91, 34] width 7 height 7
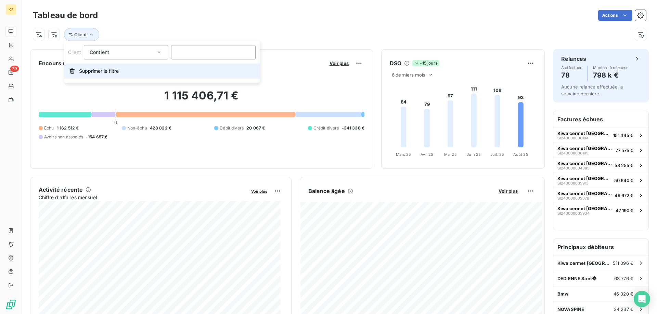
click at [90, 72] on span "Supprimer le filtre" at bounding box center [99, 71] width 40 height 7
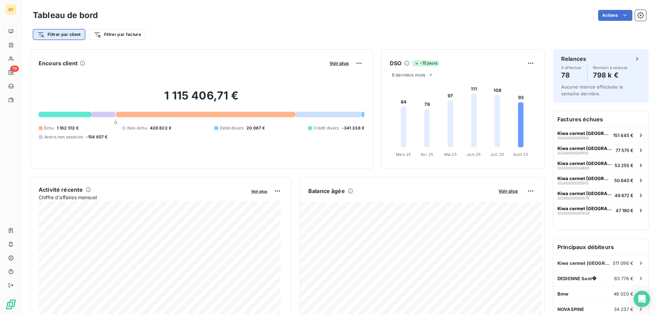
click at [51, 33] on html "KF 79 Tableau de bord Actions Filtrer par client Filtrer par facture Encours cl…" at bounding box center [328, 157] width 657 height 314
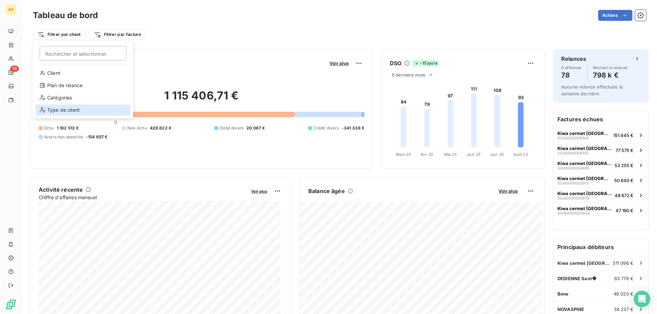
click at [66, 108] on div "Type de client" at bounding box center [83, 110] width 95 height 11
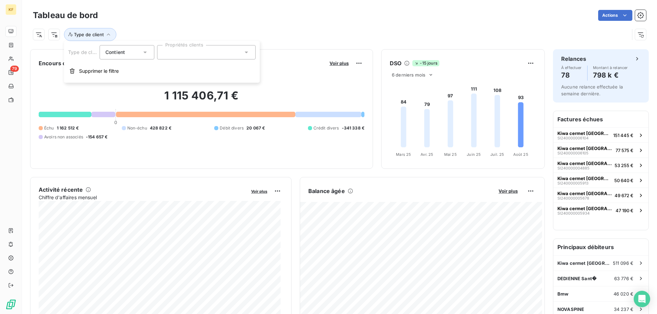
click at [147, 48] on div "Contient is" at bounding box center [127, 52] width 55 height 14
click at [173, 54] on div at bounding box center [206, 52] width 99 height 14
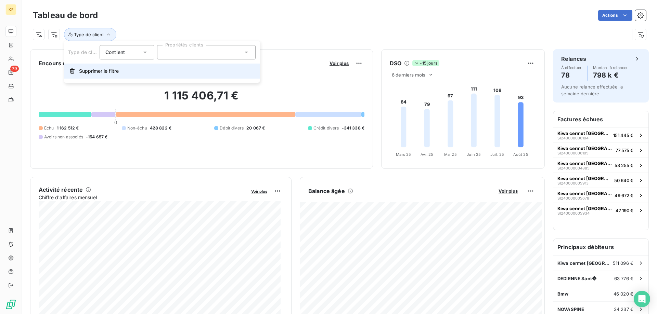
click at [97, 69] on span "Supprimer le filtre" at bounding box center [99, 71] width 40 height 7
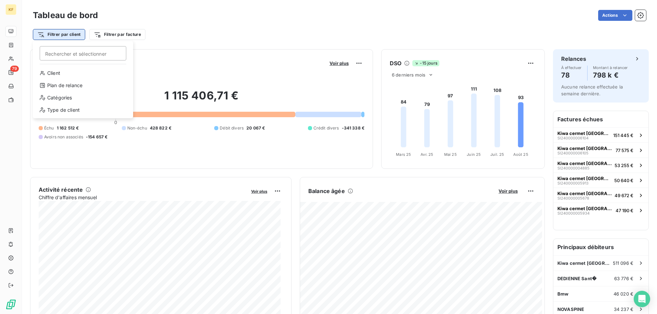
click at [70, 31] on html "KF 79 Tableau de bord Actions Filtrer par client Rechercher et sélectionner Cli…" at bounding box center [328, 157] width 657 height 314
click at [62, 94] on div "Catégories" at bounding box center [83, 97] width 95 height 11
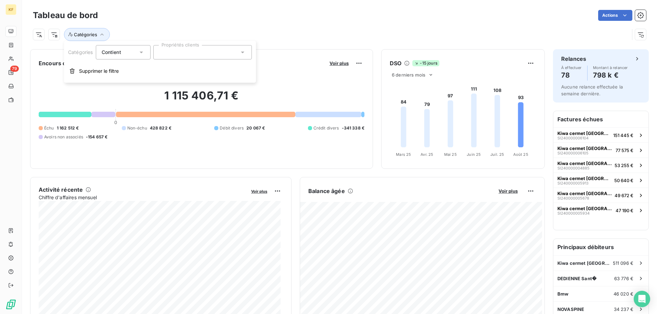
click at [188, 51] on div at bounding box center [202, 52] width 99 height 14
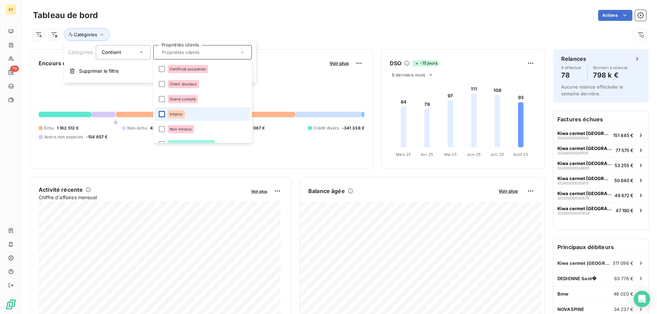
click at [163, 114] on div at bounding box center [162, 114] width 6 height 6
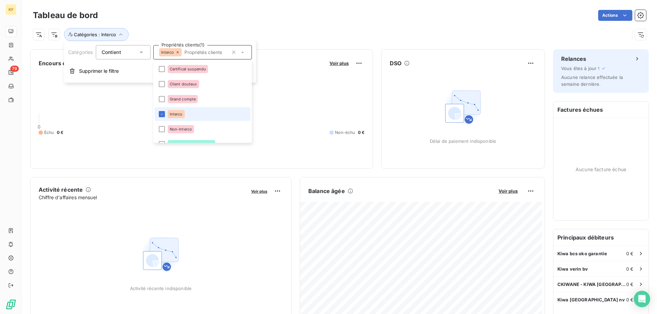
scroll to position [25, 0]
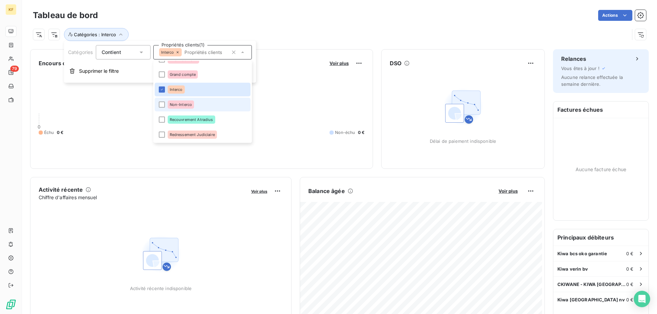
click at [173, 103] on span "Non-Interco" at bounding box center [181, 105] width 23 height 4
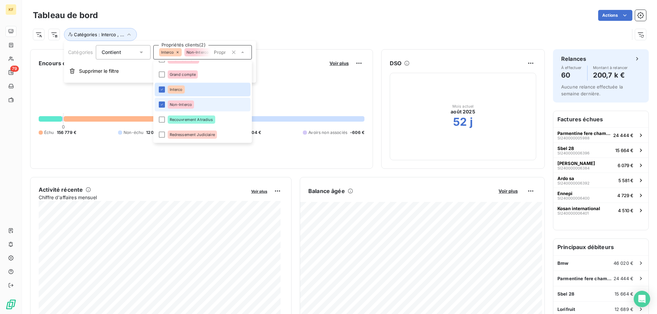
click at [166, 106] on li "Non-Interco" at bounding box center [203, 105] width 96 height 14
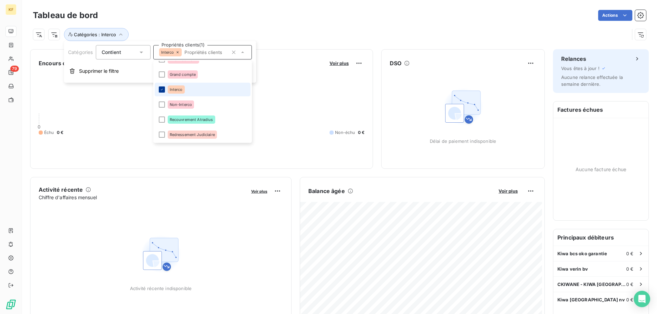
click at [162, 90] on icon at bounding box center [162, 89] width 2 height 1
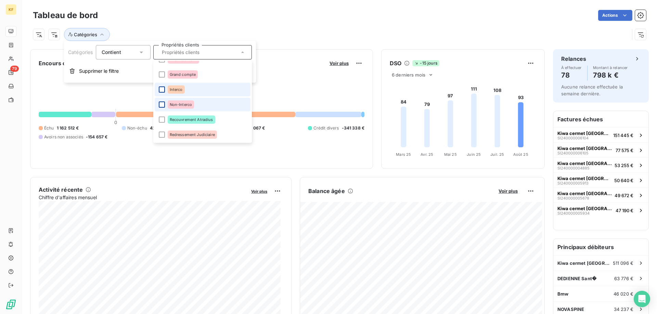
click at [162, 106] on div at bounding box center [162, 105] width 6 height 6
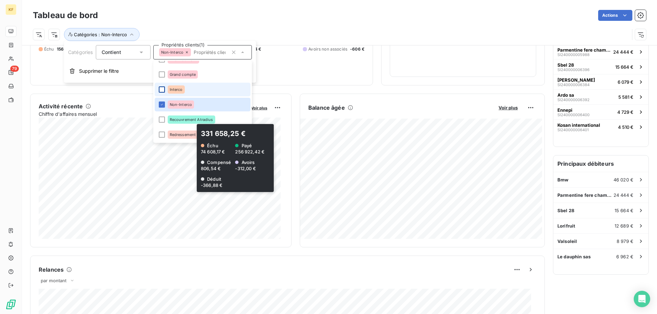
scroll to position [0, 0]
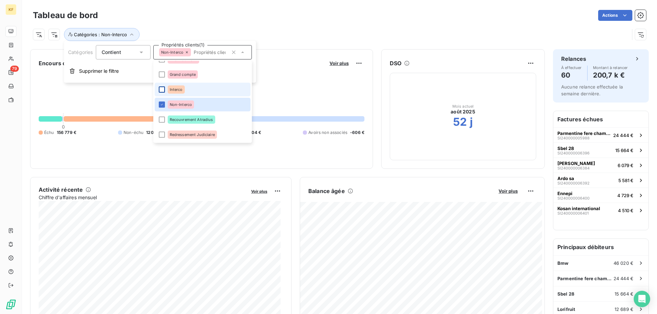
click at [287, 20] on div "Actions" at bounding box center [376, 15] width 540 height 11
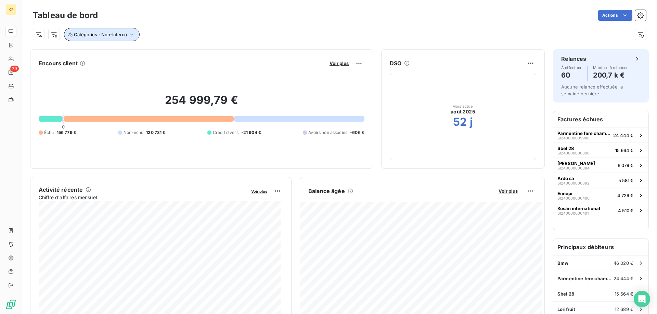
click at [127, 28] on button "Catégories : Non-Interco" at bounding box center [102, 34] width 76 height 13
click at [187, 54] on icon at bounding box center [187, 52] width 4 height 4
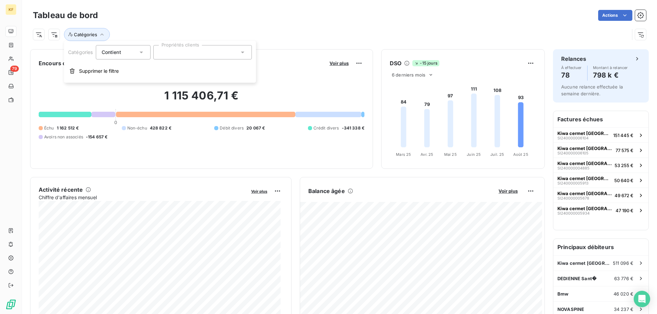
click at [142, 53] on icon at bounding box center [141, 52] width 7 height 7
click at [137, 82] on span "Ne contient pas" at bounding box center [127, 81] width 37 height 6
click at [172, 52] on div at bounding box center [202, 52] width 99 height 14
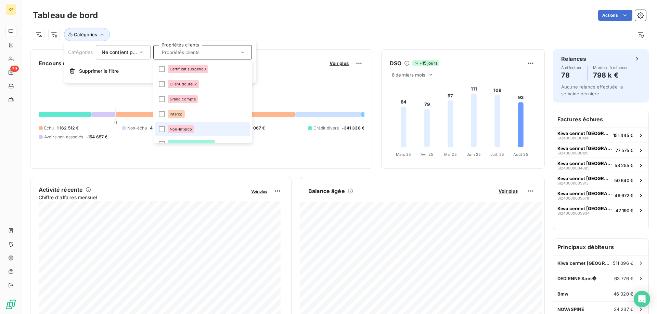
click at [167, 131] on li "Non-Interco" at bounding box center [203, 129] width 96 height 14
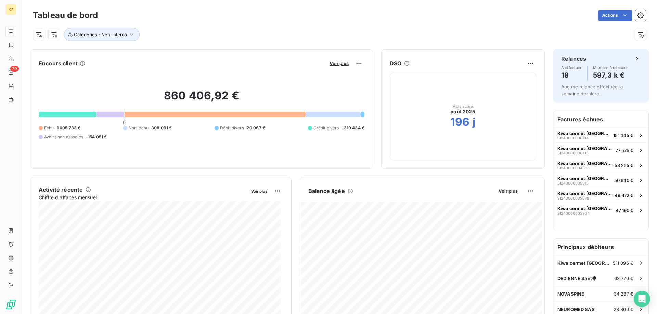
click at [281, 17] on div "Actions" at bounding box center [376, 15] width 540 height 11
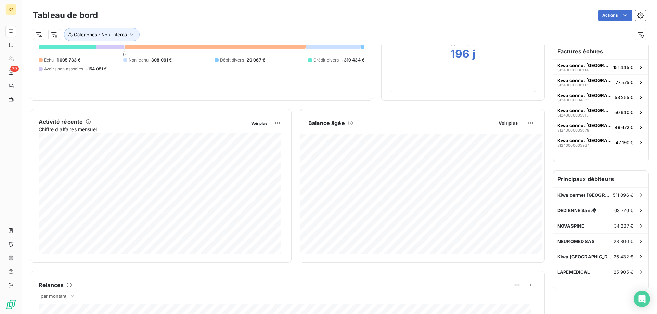
scroll to position [69, 0]
click at [134, 36] on button "Catégories : Non-Interco" at bounding box center [102, 34] width 76 height 13
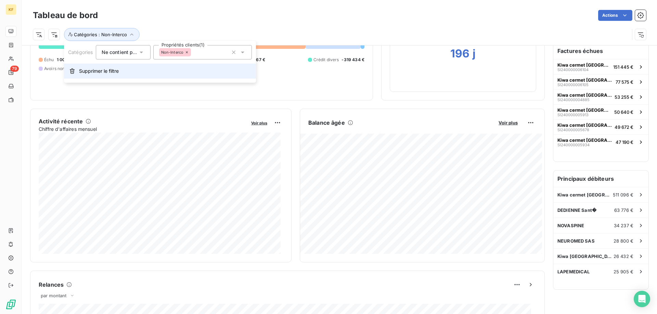
click at [109, 74] on span "Supprimer le filtre" at bounding box center [99, 71] width 40 height 7
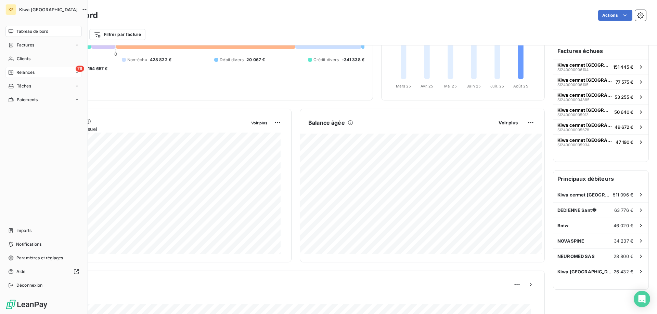
click at [24, 70] on span "Relances" at bounding box center [25, 72] width 18 height 6
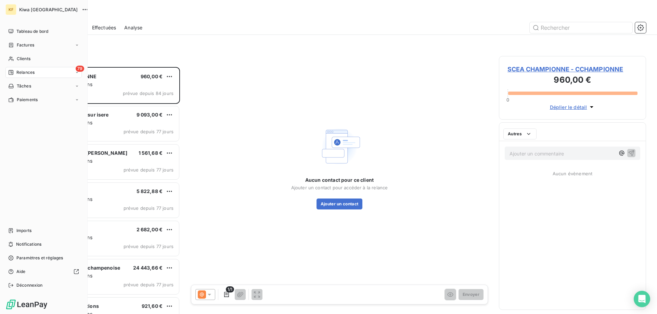
scroll to position [242, 142]
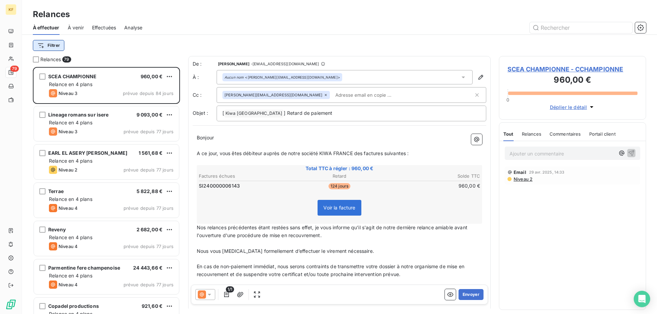
click at [55, 44] on html "KF 79 Relances À effectuer À venir Effectuées Analyse Filtrer Relances 79 SCEA …" at bounding box center [328, 157] width 657 height 314
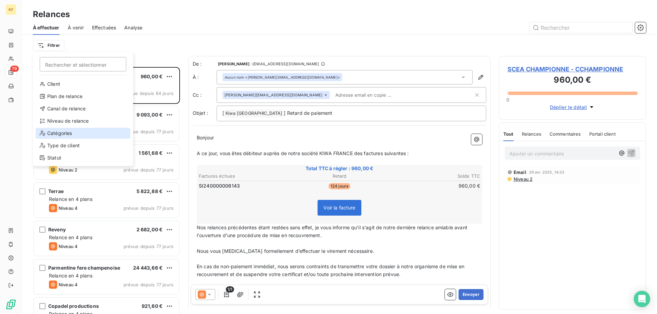
click at [57, 135] on div "Catégories" at bounding box center [83, 133] width 95 height 11
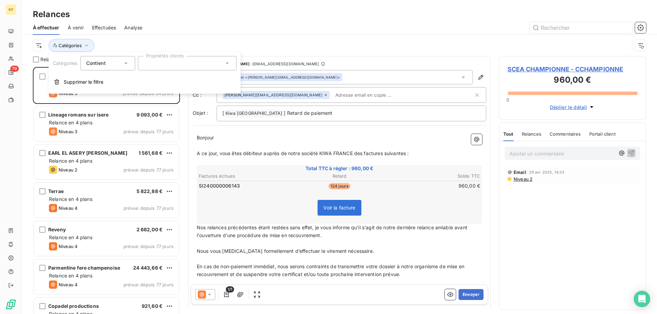
click at [182, 62] on div at bounding box center [187, 63] width 99 height 14
click at [127, 63] on icon at bounding box center [125, 63] width 7 height 7
click at [170, 66] on div at bounding box center [187, 63] width 99 height 14
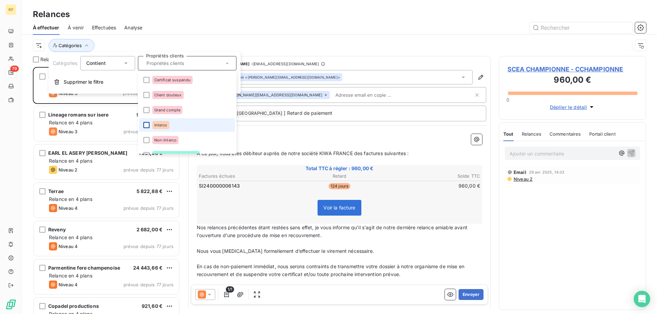
click at [147, 126] on div at bounding box center [146, 125] width 6 height 6
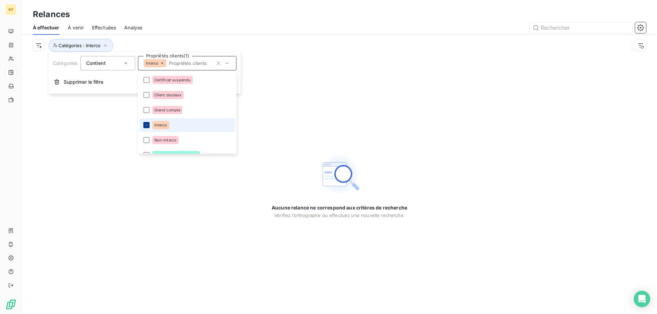
click at [147, 126] on icon at bounding box center [146, 125] width 4 height 4
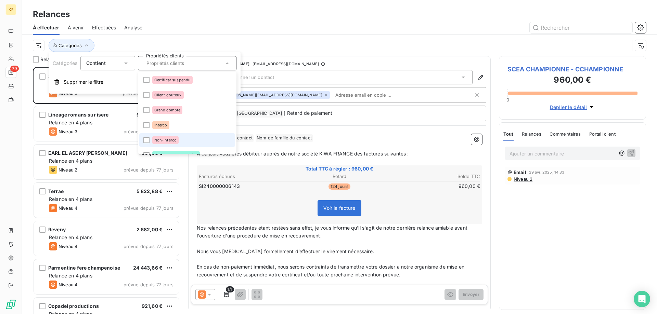
scroll to position [242, 142]
click at [146, 139] on div at bounding box center [146, 140] width 6 height 6
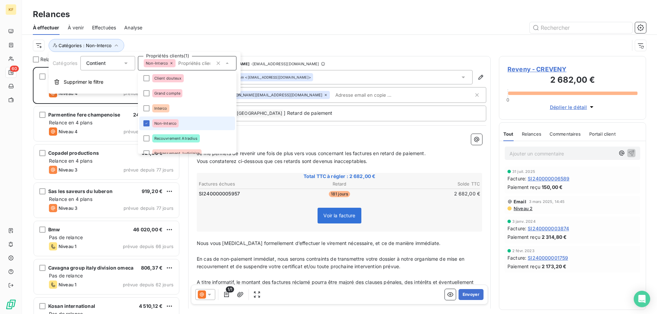
scroll to position [25, 0]
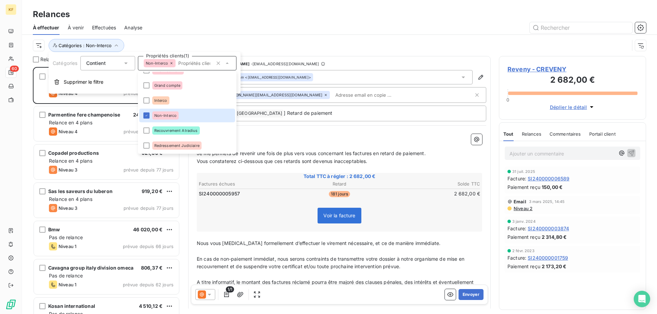
click at [290, 23] on div at bounding box center [398, 27] width 495 height 11
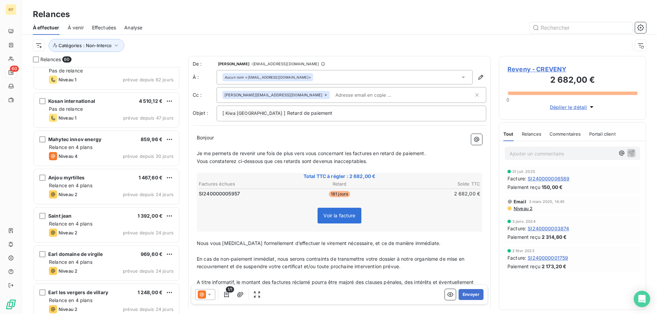
scroll to position [0, 0]
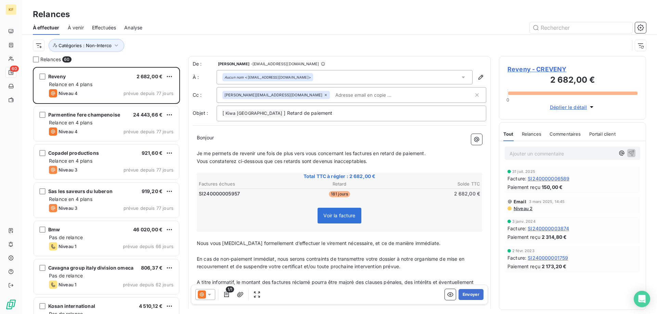
click at [338, 217] on span "Voir la facture" at bounding box center [339, 216] width 32 height 6
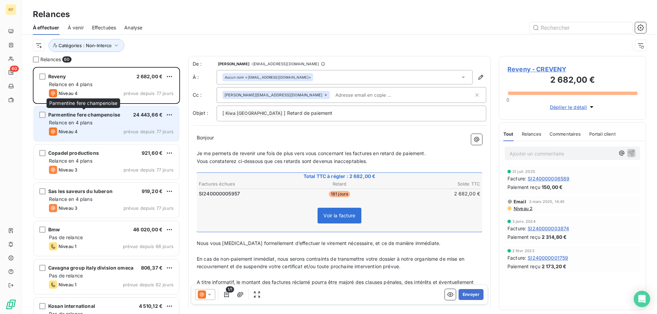
click at [74, 118] on div "Parmentine fere champenoise" at bounding box center [84, 115] width 72 height 7
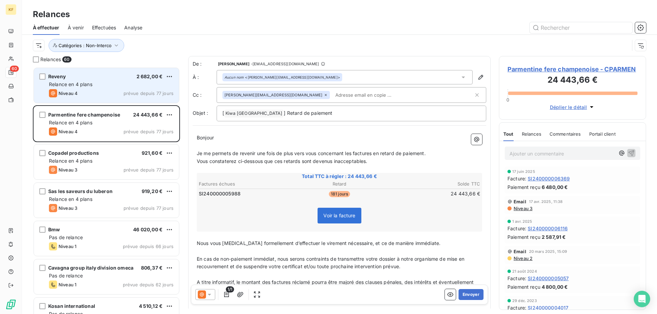
click at [71, 89] on div "Reveny 2 682,00 € Relance en 4 plans Niveau 4 prévue depuis 77 jours" at bounding box center [106, 85] width 145 height 35
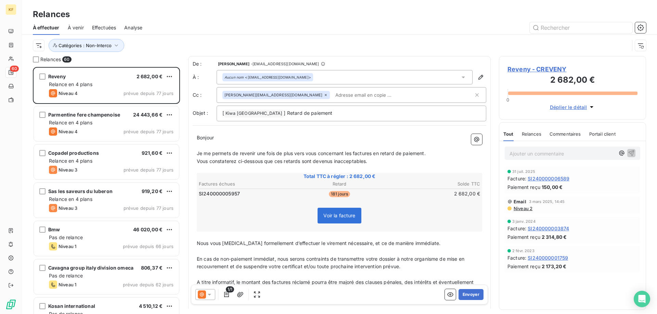
click at [218, 291] on div "1/1" at bounding box center [228, 294] width 67 height 11
click at [224, 295] on icon "button" at bounding box center [226, 294] width 7 height 7
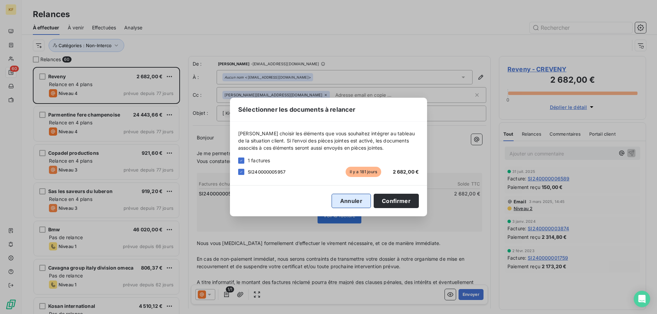
click at [355, 201] on button "Annuler" at bounding box center [350, 201] width 39 height 14
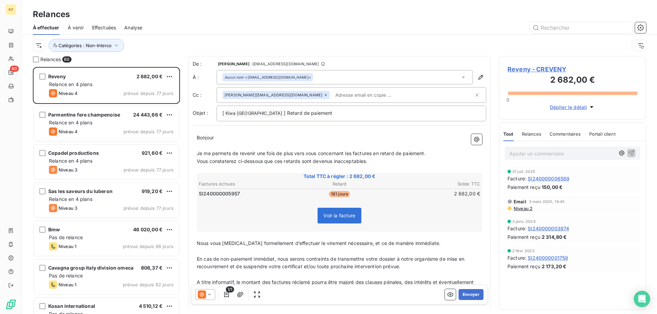
scroll to position [61, 0]
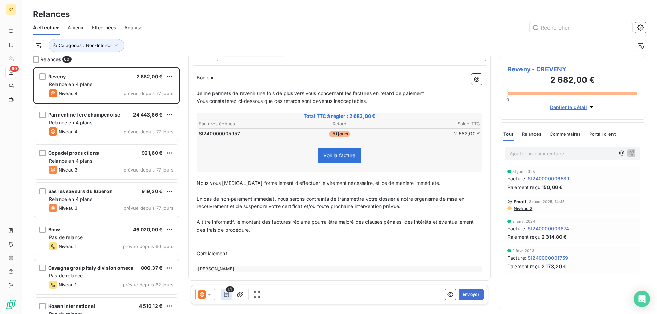
click at [227, 298] on icon "button" at bounding box center [226, 294] width 7 height 7
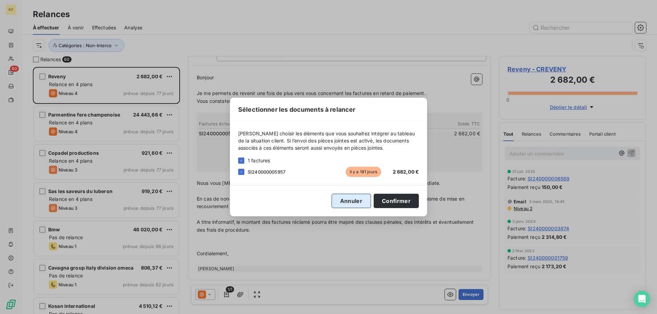
click at [352, 202] on button "Annuler" at bounding box center [350, 201] width 39 height 14
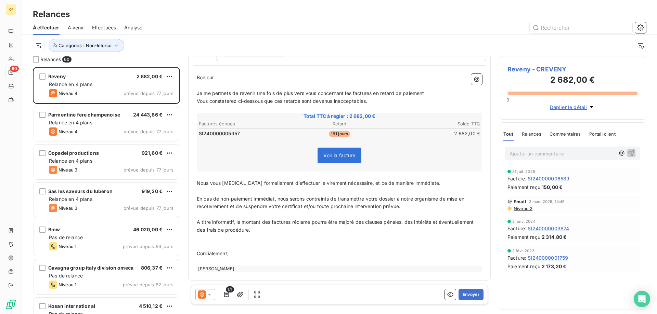
scroll to position [26, 0]
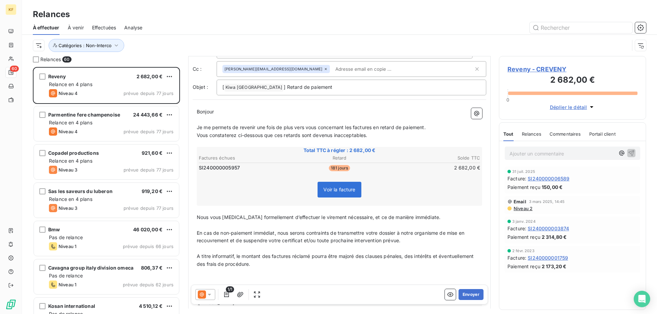
click at [335, 194] on span "Voir la facture" at bounding box center [338, 190] width 43 height 16
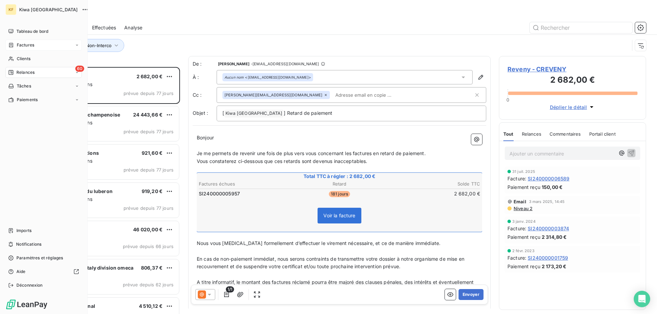
click at [28, 41] on nav "Tableau de bord Factures Clients 60 Relances Tâches Paiements" at bounding box center [43, 65] width 76 height 79
click at [28, 41] on div "Factures" at bounding box center [43, 45] width 76 height 11
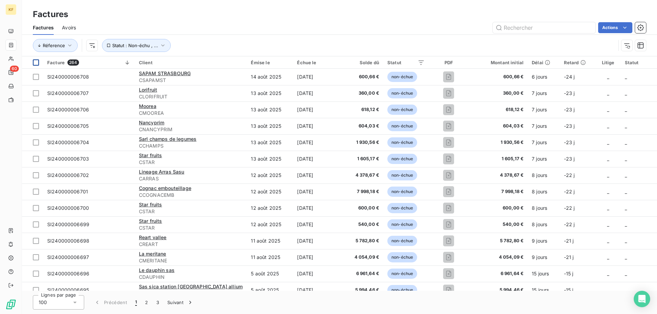
click at [38, 61] on div at bounding box center [36, 63] width 6 height 6
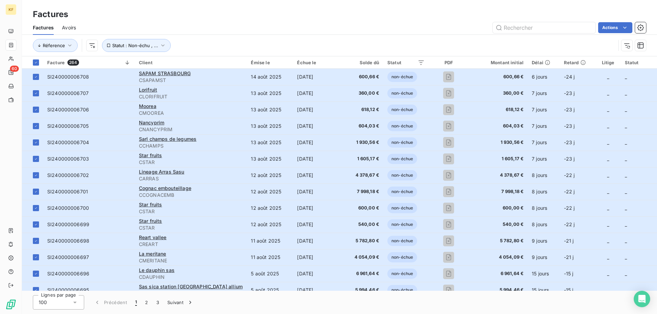
click at [170, 44] on div "Réference Statut : Non-échu , ..." at bounding box center [324, 45] width 583 height 13
click at [159, 45] on icon "button" at bounding box center [162, 45] width 7 height 7
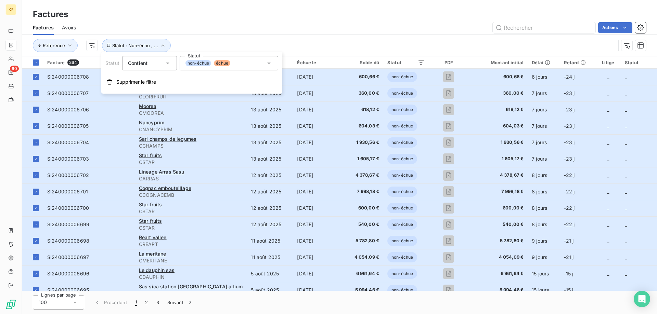
click at [216, 37] on div "Réference Statut : Non-échu , ..." at bounding box center [339, 45] width 613 height 21
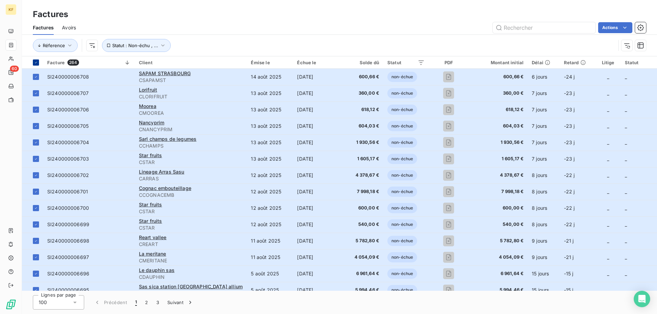
click at [38, 63] on div at bounding box center [36, 63] width 6 height 6
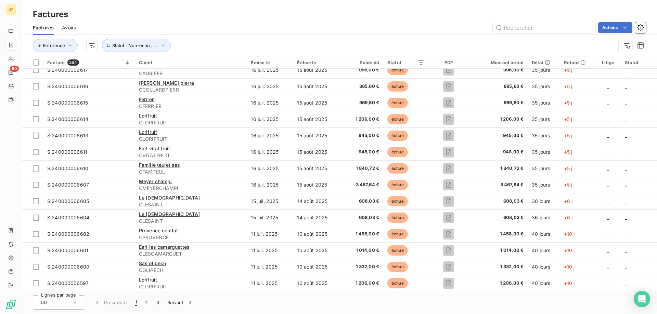
scroll to position [1420, 0]
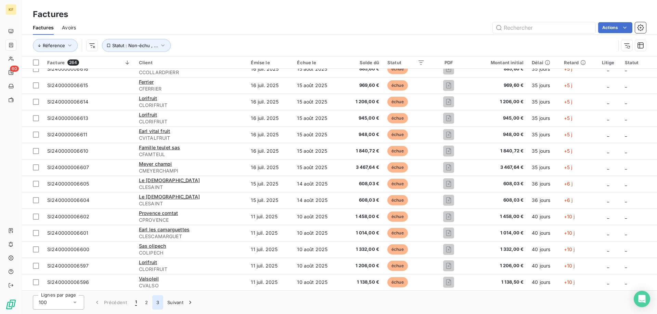
click at [160, 301] on button "3" at bounding box center [157, 303] width 11 height 14
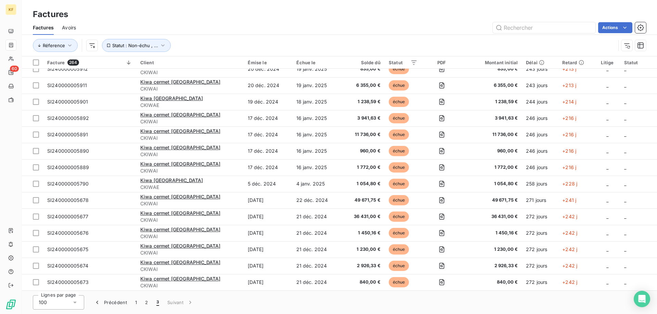
scroll to position [829, 0]
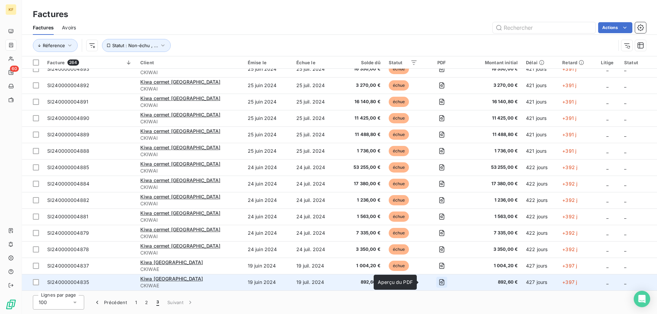
click at [438, 283] on icon "button" at bounding box center [441, 282] width 7 height 7
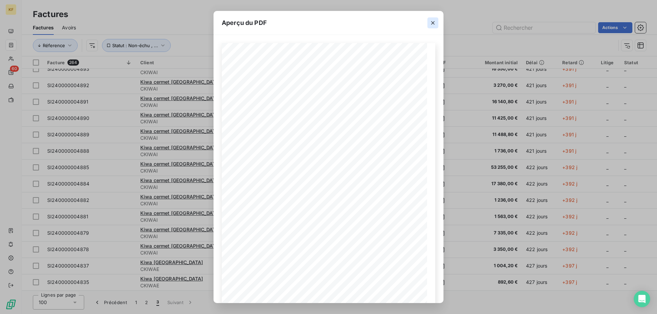
click at [433, 23] on icon "button" at bounding box center [432, 22] width 3 height 3
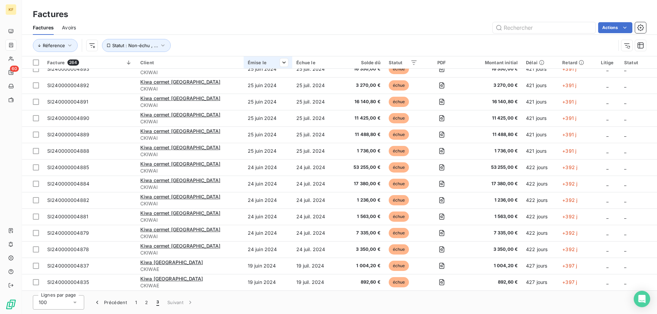
click at [248, 61] on div "Émise le" at bounding box center [268, 62] width 40 height 5
click at [136, 303] on button "1" at bounding box center [136, 303] width 10 height 14
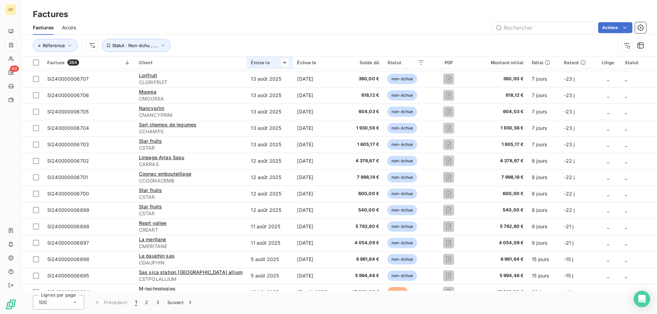
scroll to position [0, 0]
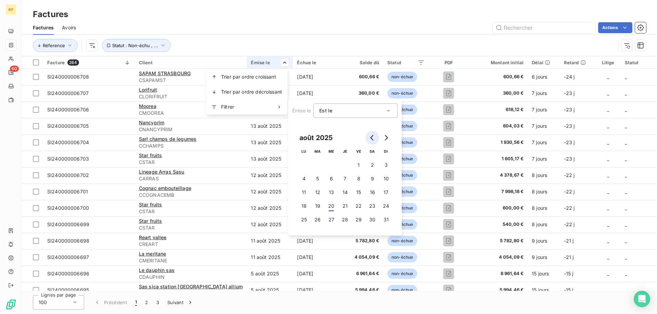
click at [370, 140] on icon "Go to previous month" at bounding box center [371, 137] width 5 height 5
click at [389, 165] on button "1" at bounding box center [386, 165] width 14 height 14
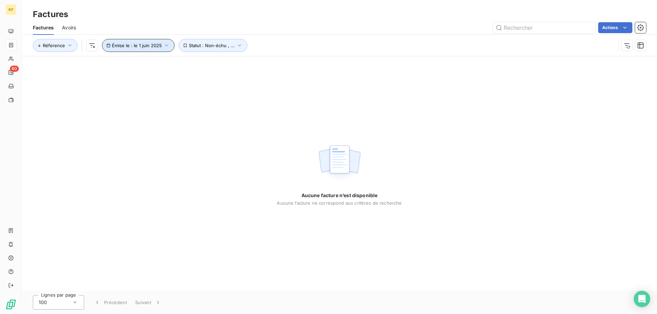
click at [165, 45] on icon "button" at bounding box center [166, 45] width 7 height 7
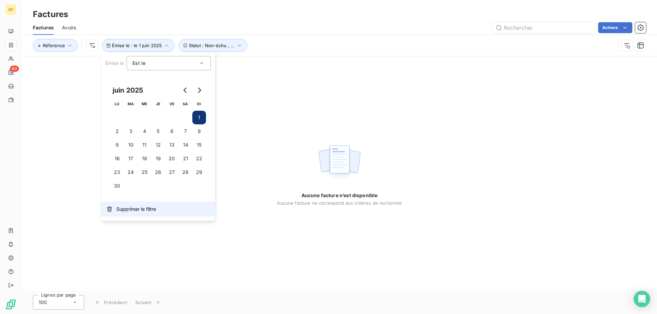
click at [143, 208] on span "Supprimer le filtre" at bounding box center [136, 209] width 40 height 7
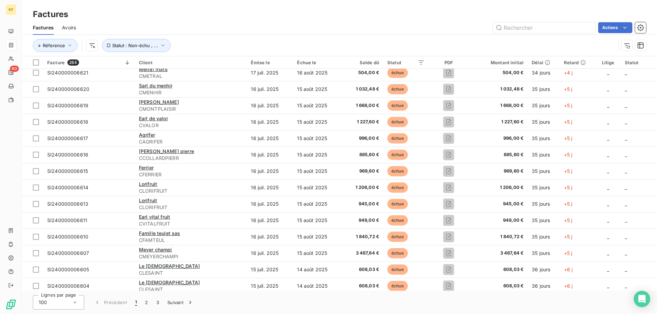
scroll to position [1420, 0]
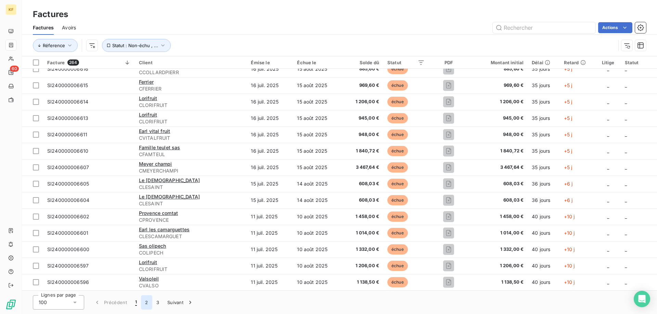
click at [147, 303] on button "2" at bounding box center [146, 303] width 11 height 14
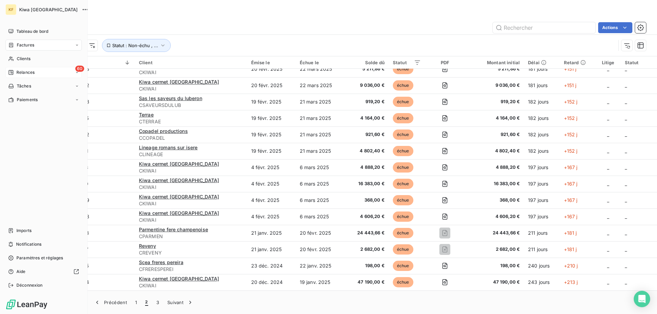
click at [30, 74] on span "Relances" at bounding box center [25, 72] width 18 height 6
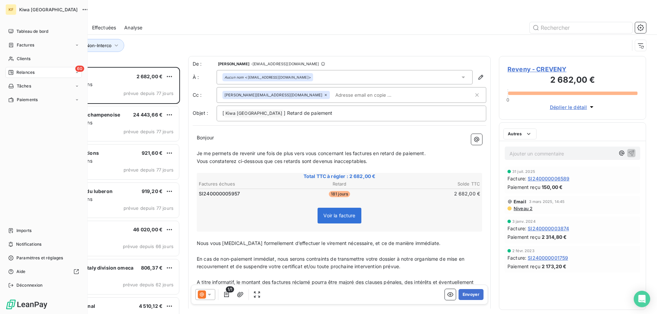
scroll to position [242, 142]
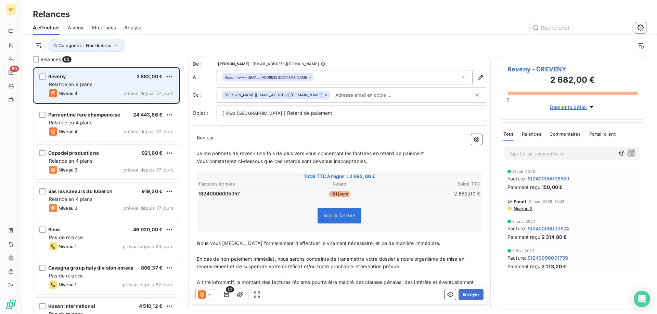
click at [101, 88] on div "Reveny 2 682,00 € Relance en 4 plans Niveau 4 prévue depuis 77 jours" at bounding box center [106, 85] width 145 height 35
click at [53, 93] on icon "grid" at bounding box center [53, 93] width 8 height 8
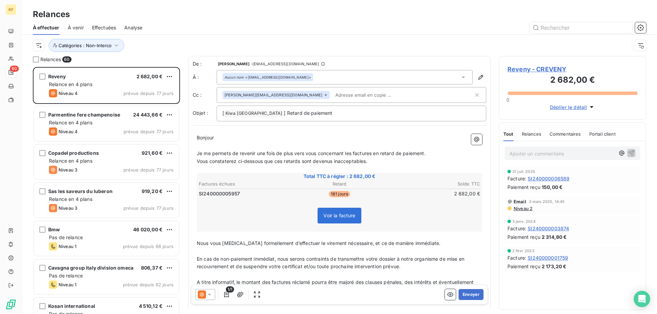
click at [531, 135] on span "Relances" at bounding box center [531, 133] width 19 height 5
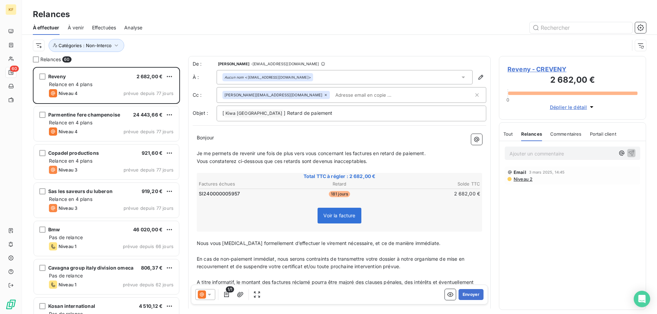
click at [562, 135] on span "Commentaires" at bounding box center [565, 133] width 31 height 5
click at [603, 138] on div "Portail client" at bounding box center [603, 134] width 26 height 14
click at [534, 133] on span "Relances" at bounding box center [530, 133] width 19 height 5
click at [591, 107] on icon "button" at bounding box center [591, 107] width 3 height 2
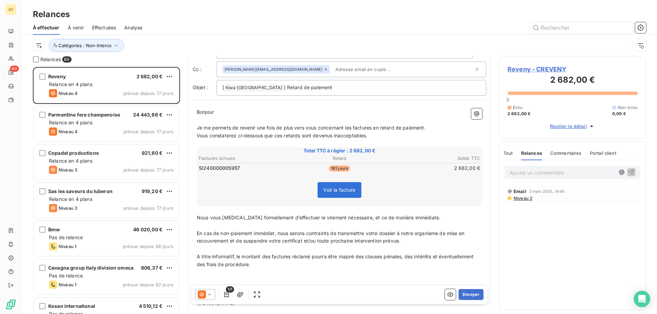
scroll to position [0, 0]
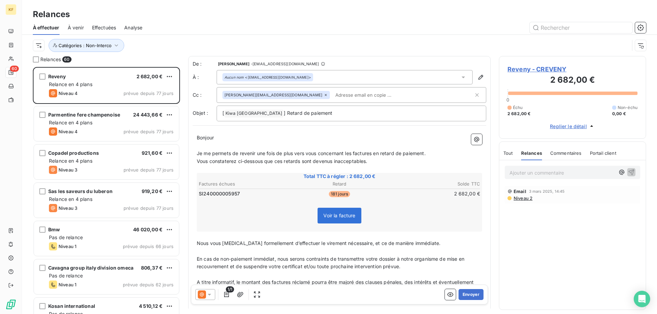
click at [109, 31] on div "Effectuées" at bounding box center [104, 28] width 24 height 14
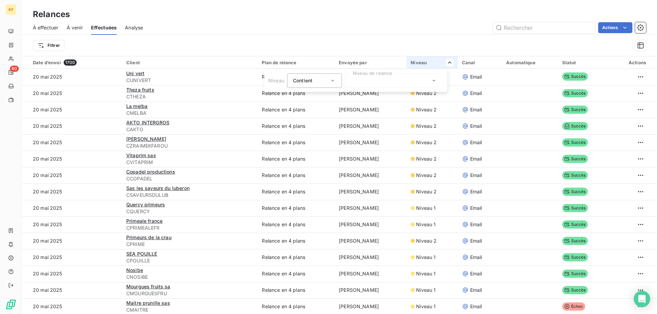
click at [436, 38] on html "KF 60 Relances À effectuer À venir Effectuées Analyse Actions Filtrer Date d’en…" at bounding box center [328, 157] width 657 height 314
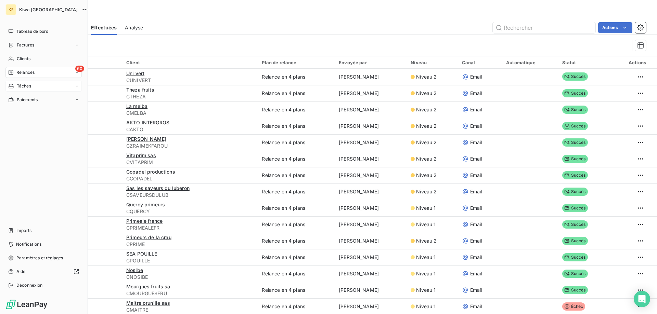
click at [37, 85] on div "Tâches" at bounding box center [43, 86] width 76 height 11
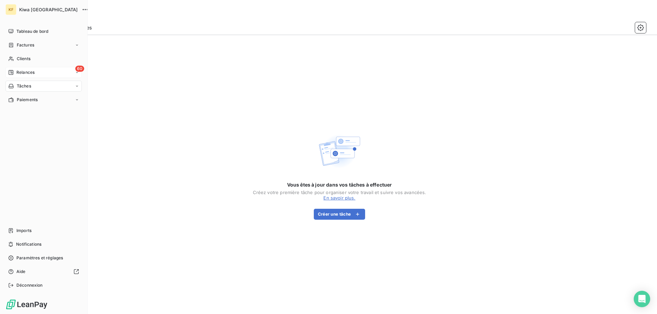
click at [37, 74] on div "60 Relances" at bounding box center [43, 72] width 76 height 11
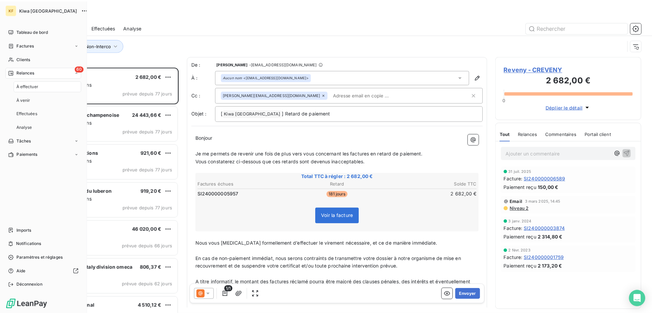
scroll to position [242, 142]
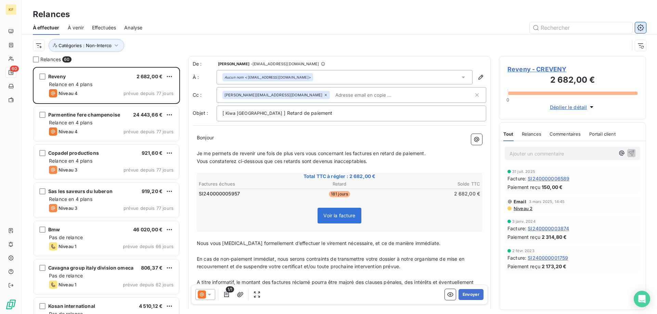
click at [644, 31] on button "button" at bounding box center [640, 27] width 11 height 11
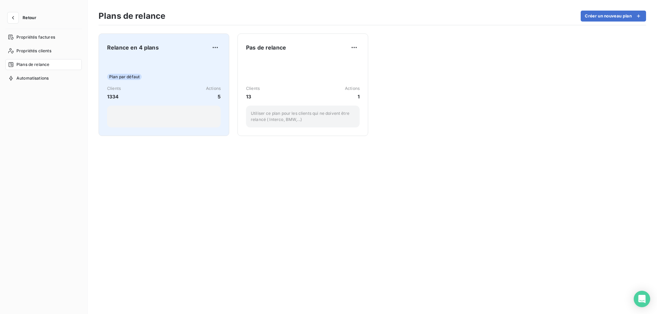
click at [176, 67] on div "Plan par défaut Clients 1334 Actions 5" at bounding box center [164, 92] width 114 height 69
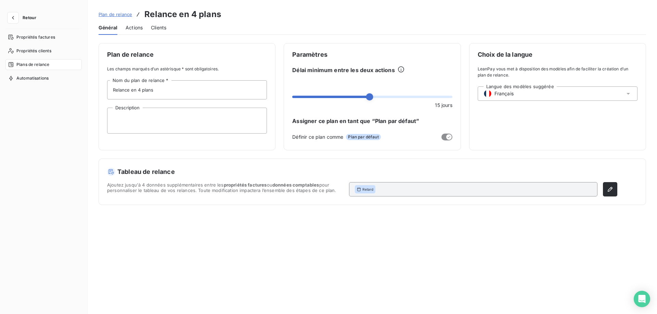
click at [132, 29] on span "Actions" at bounding box center [134, 27] width 17 height 7
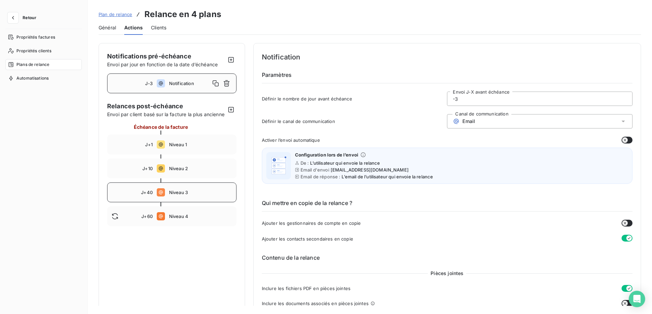
click at [186, 195] on span "Niveau 3" at bounding box center [200, 192] width 63 height 5
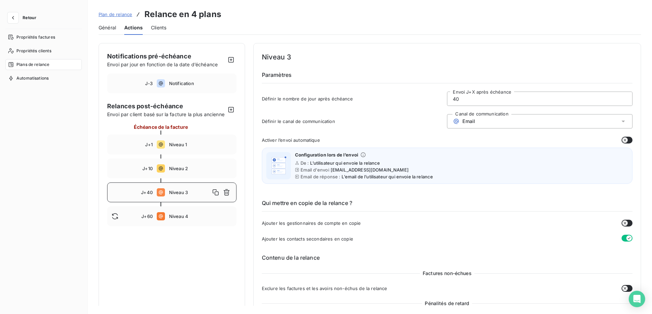
click at [177, 195] on span "Niveau 3" at bounding box center [189, 192] width 41 height 5
click at [154, 199] on div "J+40 Niveau 3" at bounding box center [171, 193] width 129 height 20
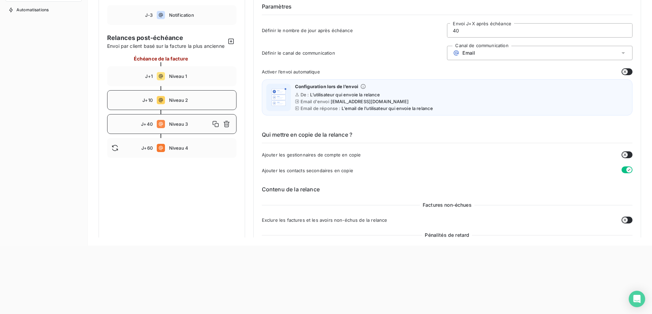
click at [175, 103] on span "Niveau 2" at bounding box center [200, 99] width 63 height 5
type input "10"
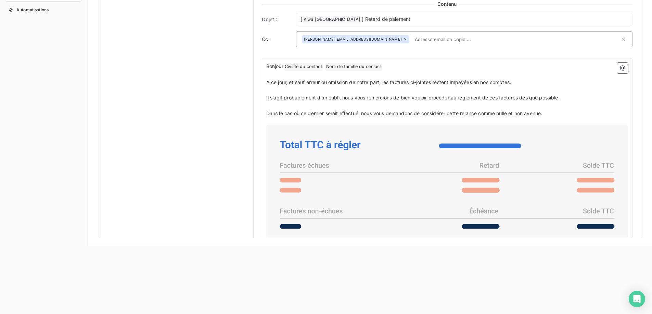
scroll to position [417, 0]
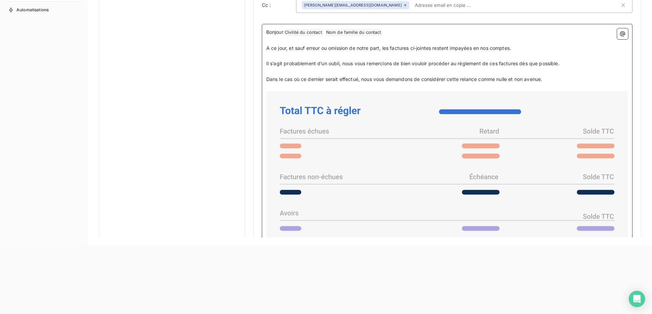
click at [489, 148] on rect at bounding box center [481, 146] width 38 height 5
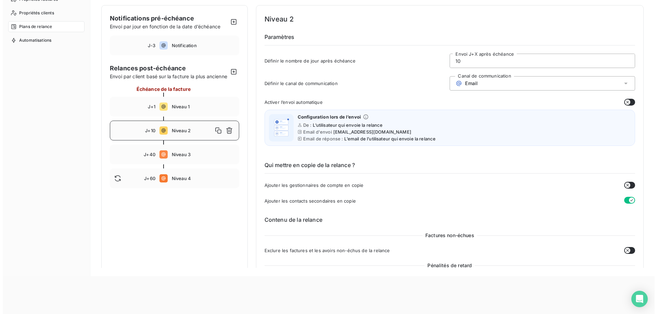
scroll to position [0, 0]
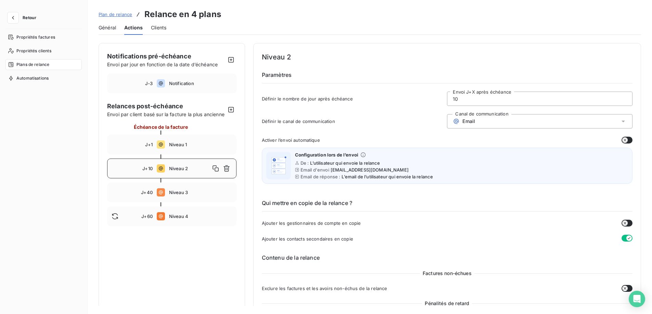
click at [163, 28] on span "Clients" at bounding box center [158, 27] width 15 height 7
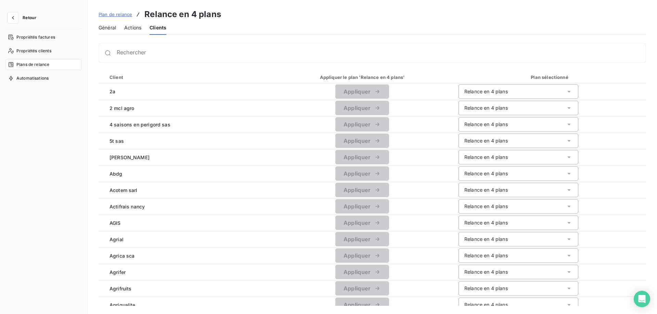
click at [135, 24] on span "Actions" at bounding box center [132, 27] width 17 height 7
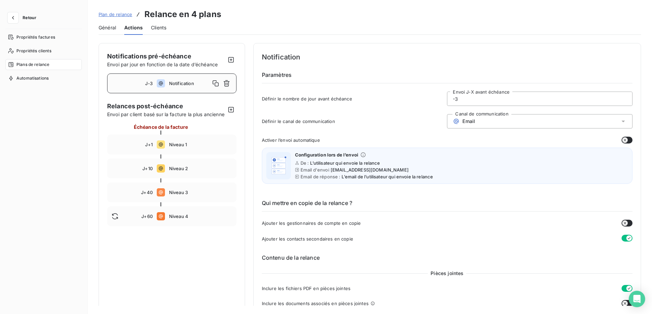
click at [111, 26] on span "Général" at bounding box center [107, 27] width 17 height 7
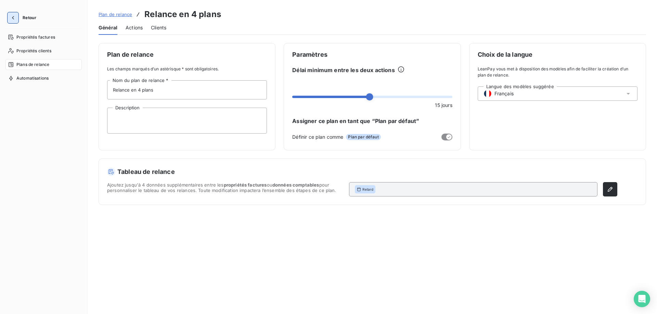
click at [10, 18] on icon "button" at bounding box center [13, 17] width 7 height 7
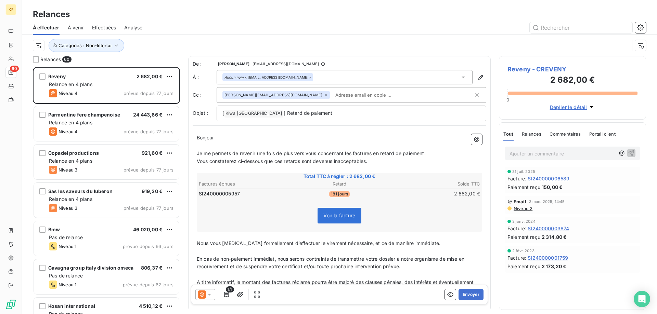
scroll to position [242, 142]
click at [40, 45] on html "KF 60 Relances À effectuer À venir Effectuées Analyse Catégories : Non-Interco …" at bounding box center [328, 157] width 657 height 314
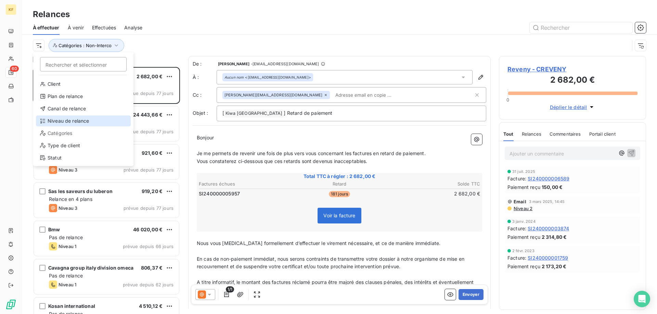
click at [79, 120] on div "Niveau de relance" at bounding box center [83, 121] width 95 height 11
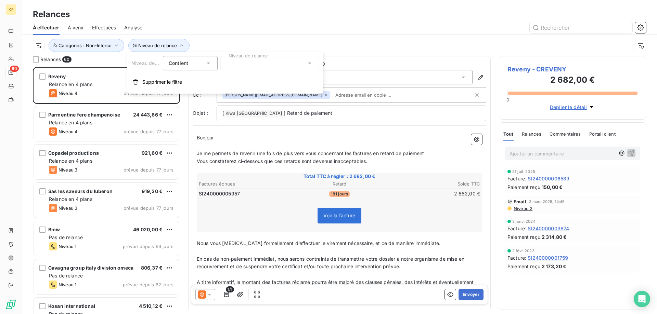
click at [243, 62] on div at bounding box center [269, 63] width 99 height 14
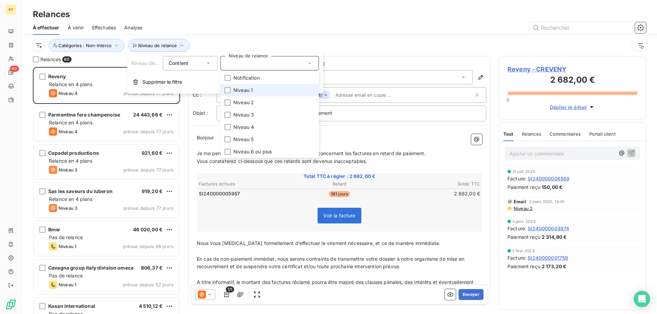
click at [253, 91] on li "Niveau 1" at bounding box center [269, 90] width 99 height 12
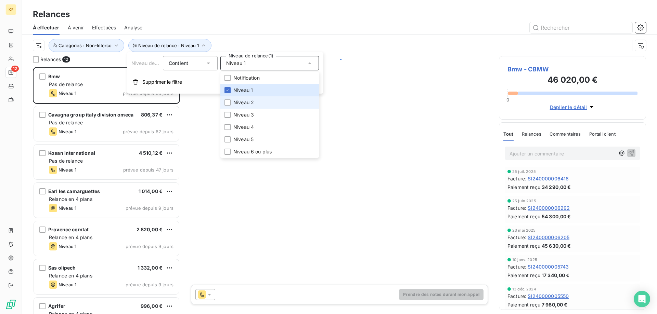
scroll to position [242, 142]
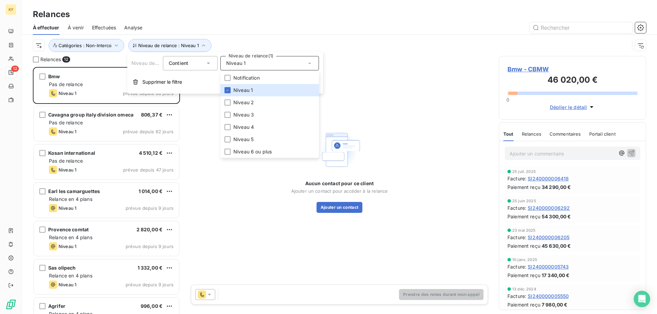
click at [256, 15] on div "Relances" at bounding box center [339, 14] width 635 height 12
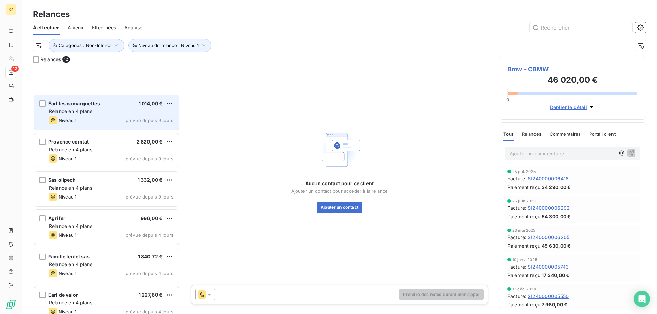
scroll to position [213, 0]
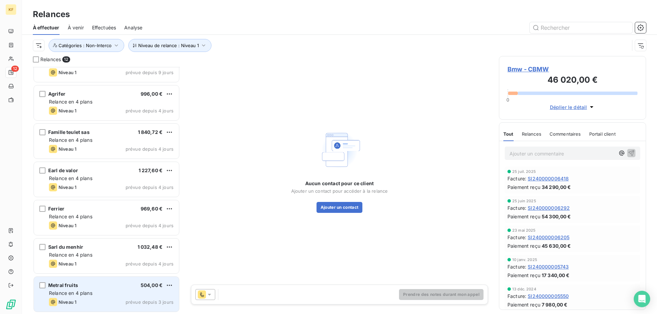
click at [116, 291] on div "Relance en 4 plans" at bounding box center [111, 293] width 125 height 7
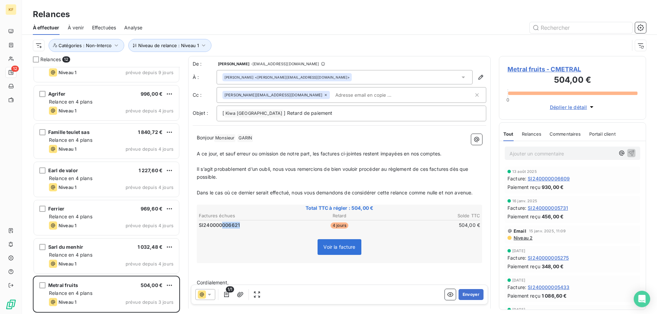
drag, startPoint x: 243, startPoint y: 225, endPoint x: 223, endPoint y: 226, distance: 19.9
click at [223, 226] on td "SI240000006621" at bounding box center [244, 226] width 93 height 8
click at [245, 223] on td "SI240000006621" at bounding box center [244, 226] width 93 height 8
click at [338, 248] on span "Voir la facture" at bounding box center [339, 247] width 32 height 6
click at [239, 295] on icon "button" at bounding box center [240, 294] width 6 height 5
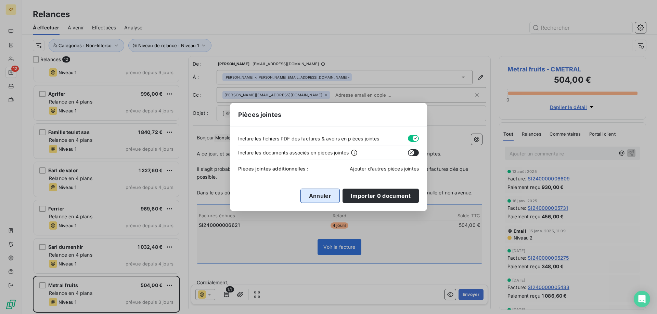
click at [329, 198] on button "Annuler" at bounding box center [319, 196] width 39 height 14
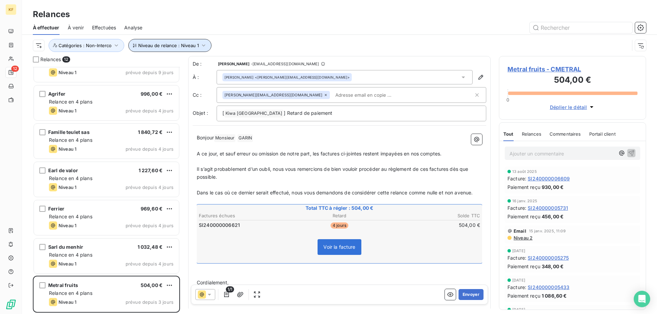
click at [181, 45] on span "Niveau de relance : Niveau 1" at bounding box center [168, 45] width 61 height 5
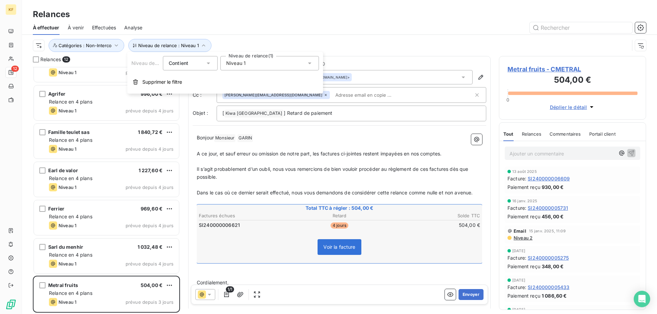
click at [247, 63] on div "Niveau 1" at bounding box center [269, 63] width 99 height 14
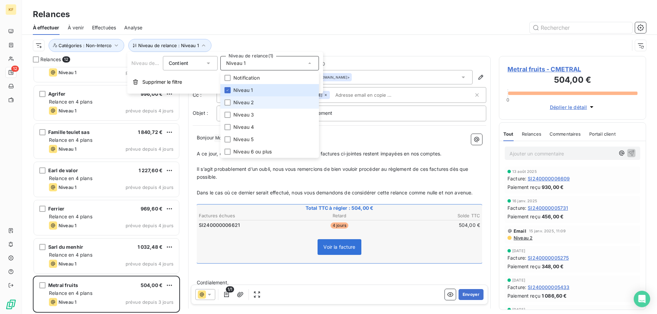
click at [246, 104] on span "Niveau 2" at bounding box center [243, 102] width 21 height 7
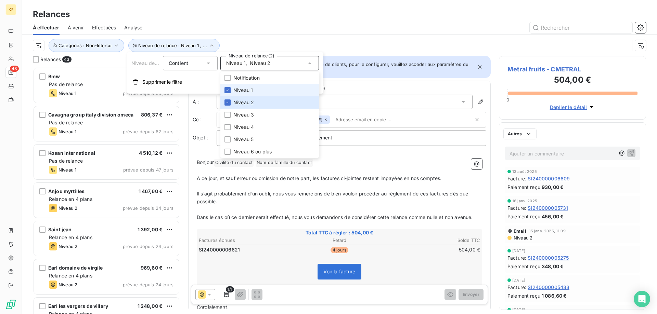
scroll to position [242, 142]
click at [240, 89] on span "Niveau 1" at bounding box center [242, 90] width 19 height 7
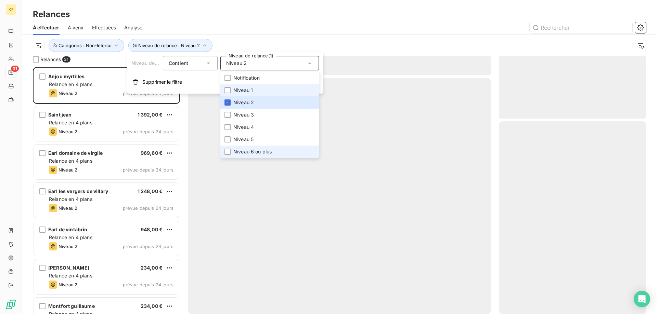
scroll to position [242, 142]
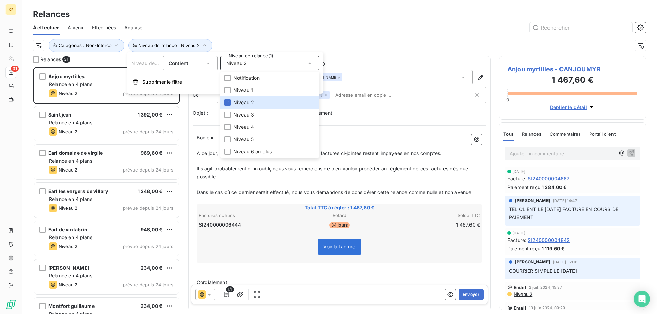
click at [272, 17] on div "Relances" at bounding box center [339, 14] width 635 height 12
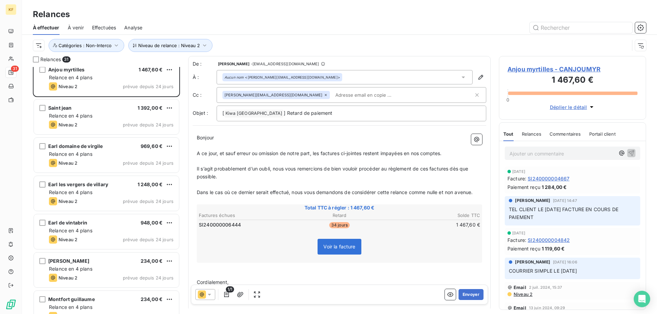
scroll to position [0, 0]
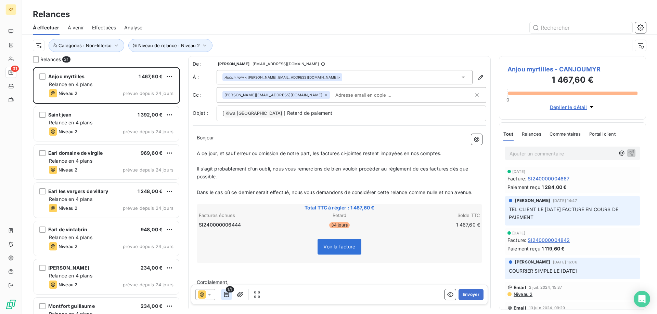
click at [227, 297] on icon "button" at bounding box center [226, 294] width 7 height 7
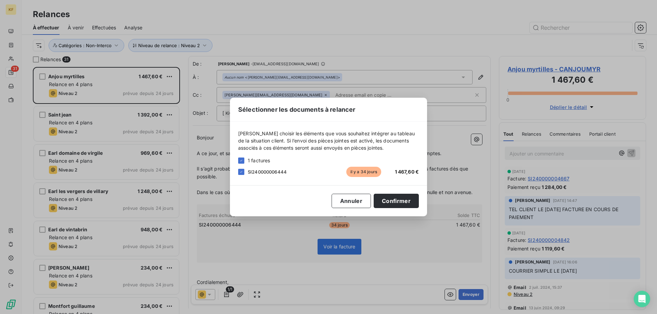
click at [348, 211] on div "Sélectionner les documents à relancer [PERSON_NAME] choisir les éléments que vo…" at bounding box center [328, 157] width 197 height 119
click at [356, 206] on button "Annuler" at bounding box center [350, 201] width 39 height 14
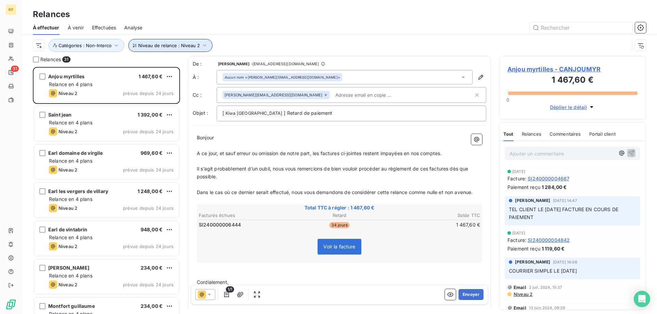
click at [201, 48] on icon "button" at bounding box center [204, 45] width 7 height 7
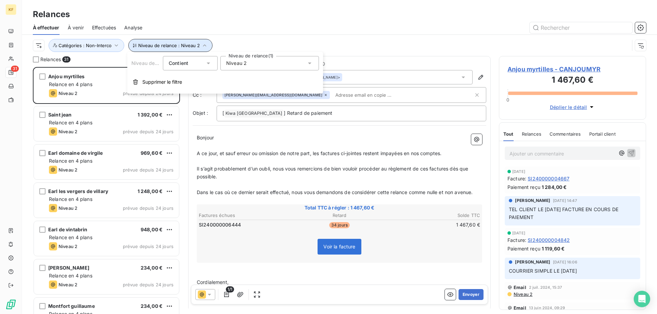
click at [201, 45] on icon "button" at bounding box center [204, 45] width 7 height 7
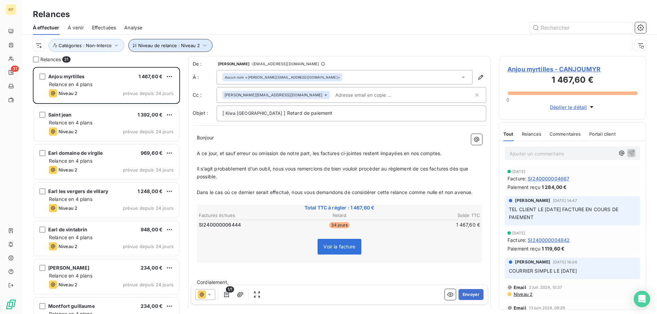
click at [201, 45] on icon "button" at bounding box center [204, 45] width 7 height 7
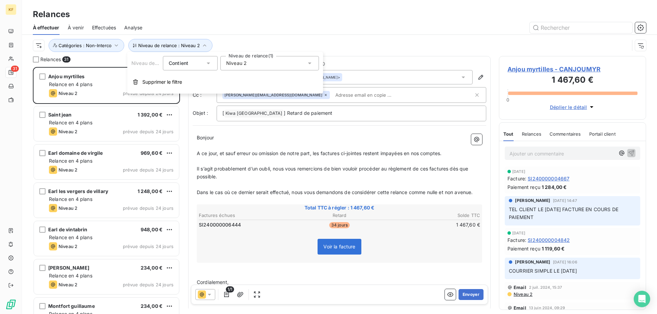
click at [238, 59] on div "Niveau 2" at bounding box center [269, 63] width 99 height 14
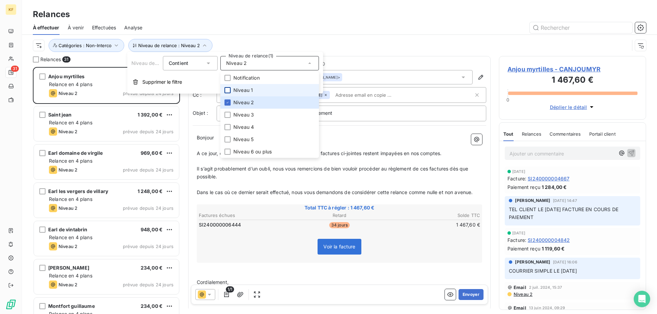
click at [227, 89] on div at bounding box center [227, 90] width 6 height 6
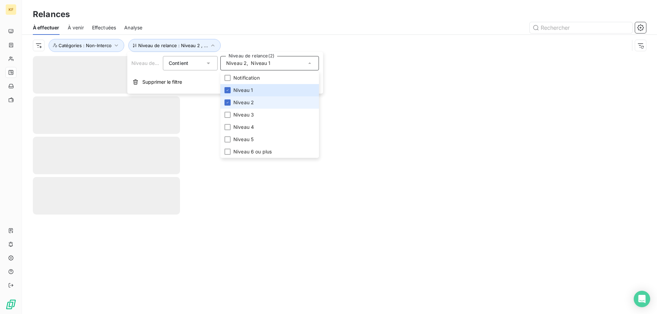
click at [232, 105] on li "Niveau 2" at bounding box center [269, 102] width 99 height 12
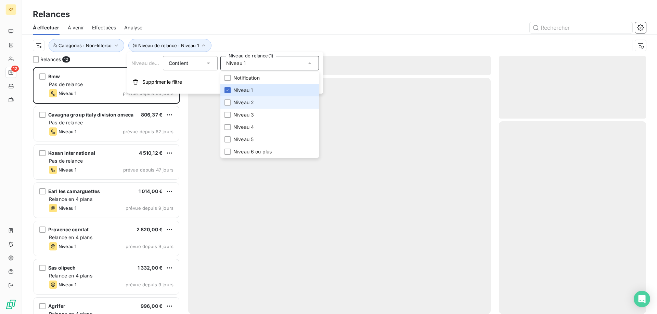
scroll to position [242, 142]
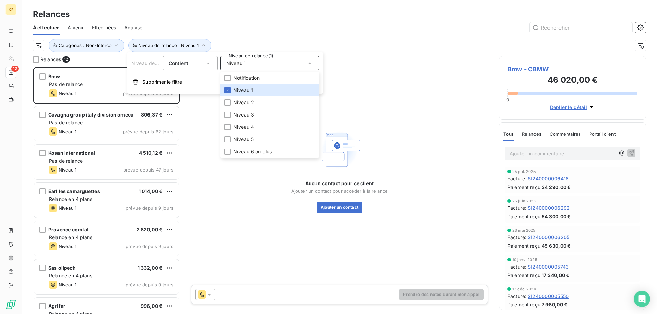
click at [361, 9] on div "Relances" at bounding box center [339, 14] width 635 height 12
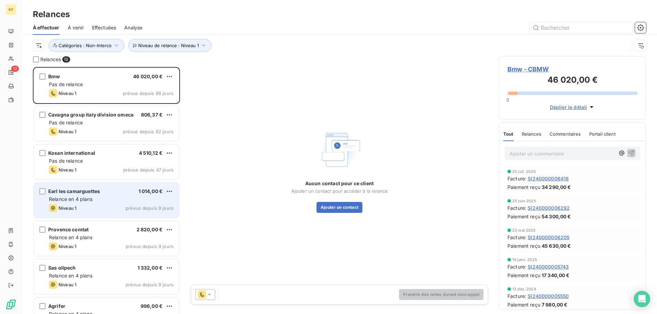
click at [91, 197] on span "Relance en 4 plans" at bounding box center [70, 199] width 43 height 6
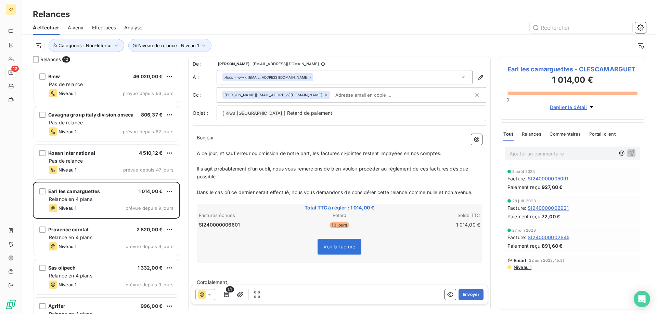
click at [341, 247] on span "Voir la facture" at bounding box center [339, 247] width 32 height 6
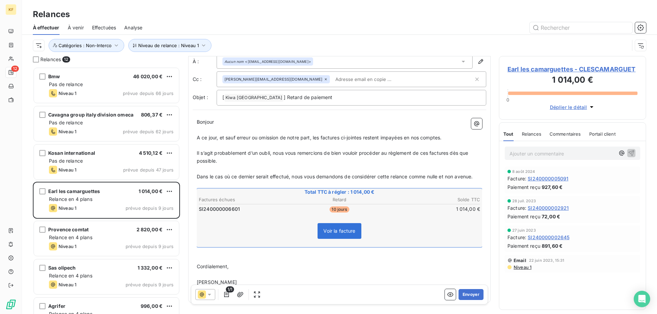
scroll to position [38, 0]
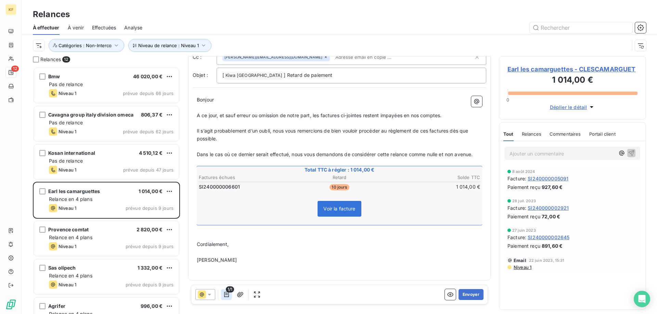
click at [230, 294] on button "button" at bounding box center [226, 294] width 11 height 11
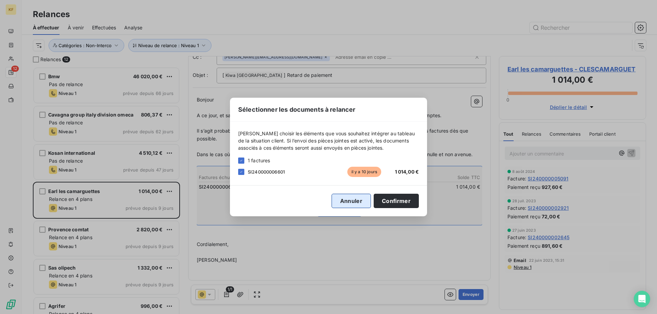
click at [353, 204] on button "Annuler" at bounding box center [350, 201] width 39 height 14
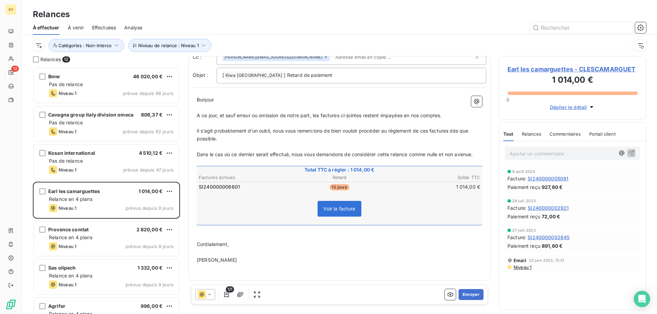
scroll to position [0, 0]
